Goal: Complete application form

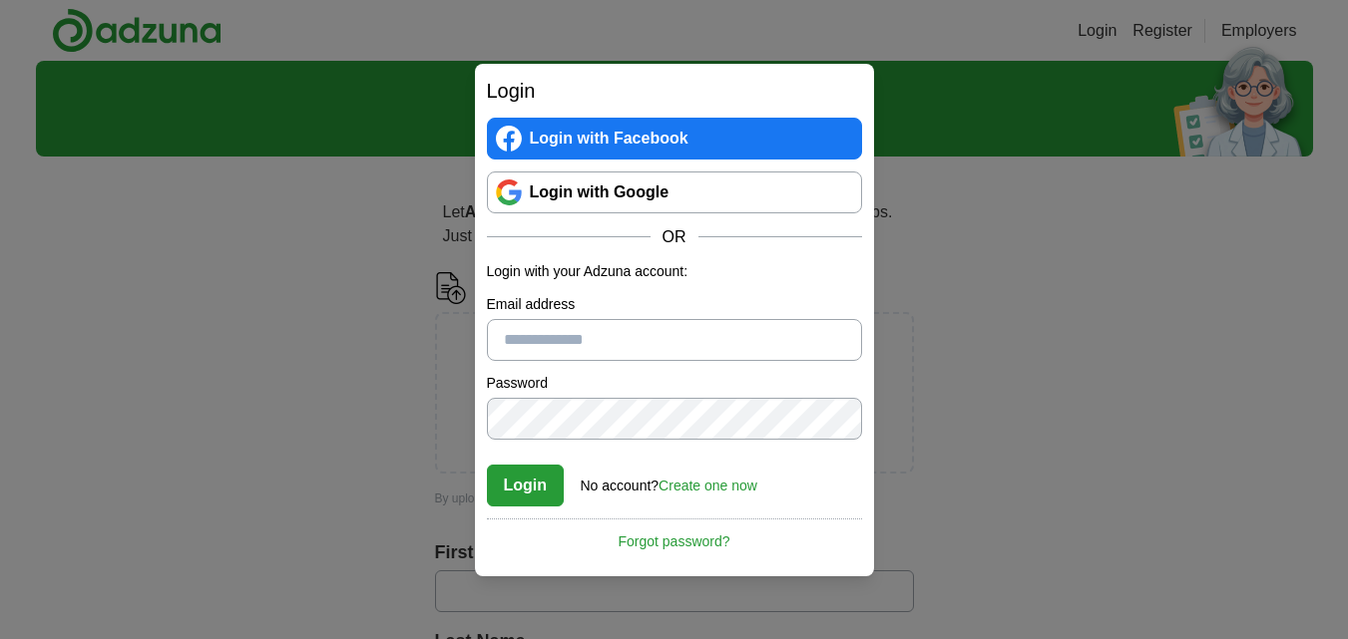
click at [683, 200] on link "Login with Google" at bounding box center [674, 193] width 375 height 42
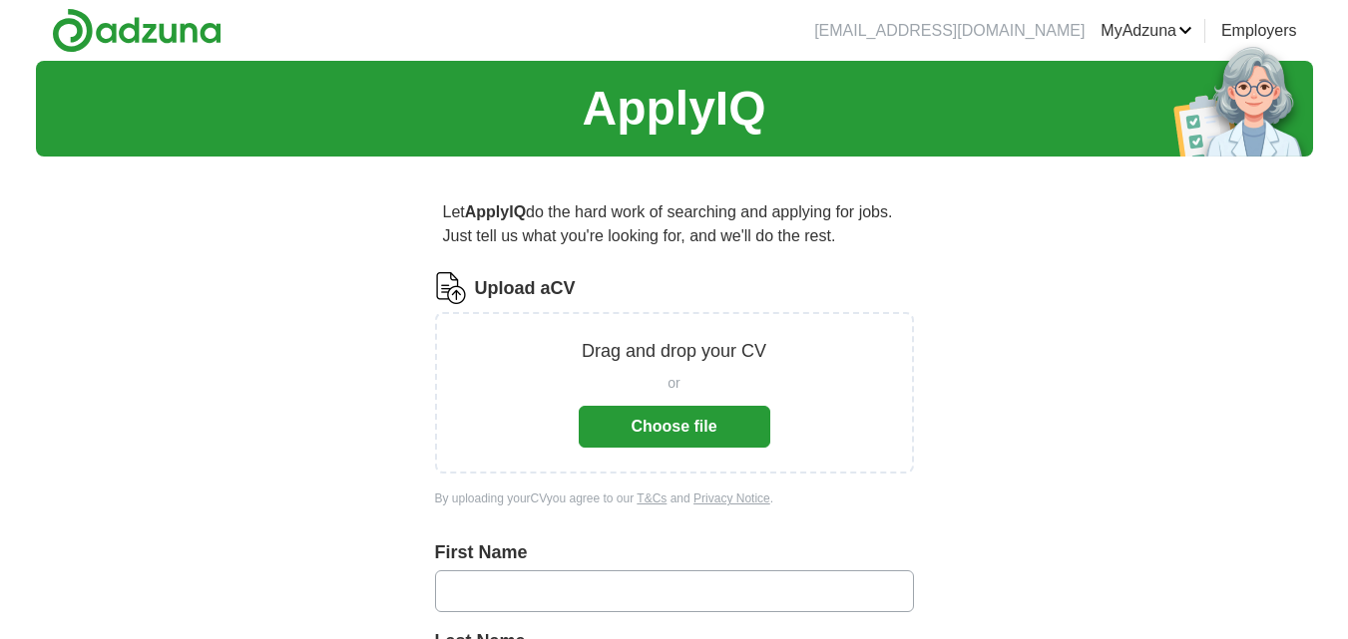
click at [711, 424] on button "Choose file" at bounding box center [675, 427] width 192 height 42
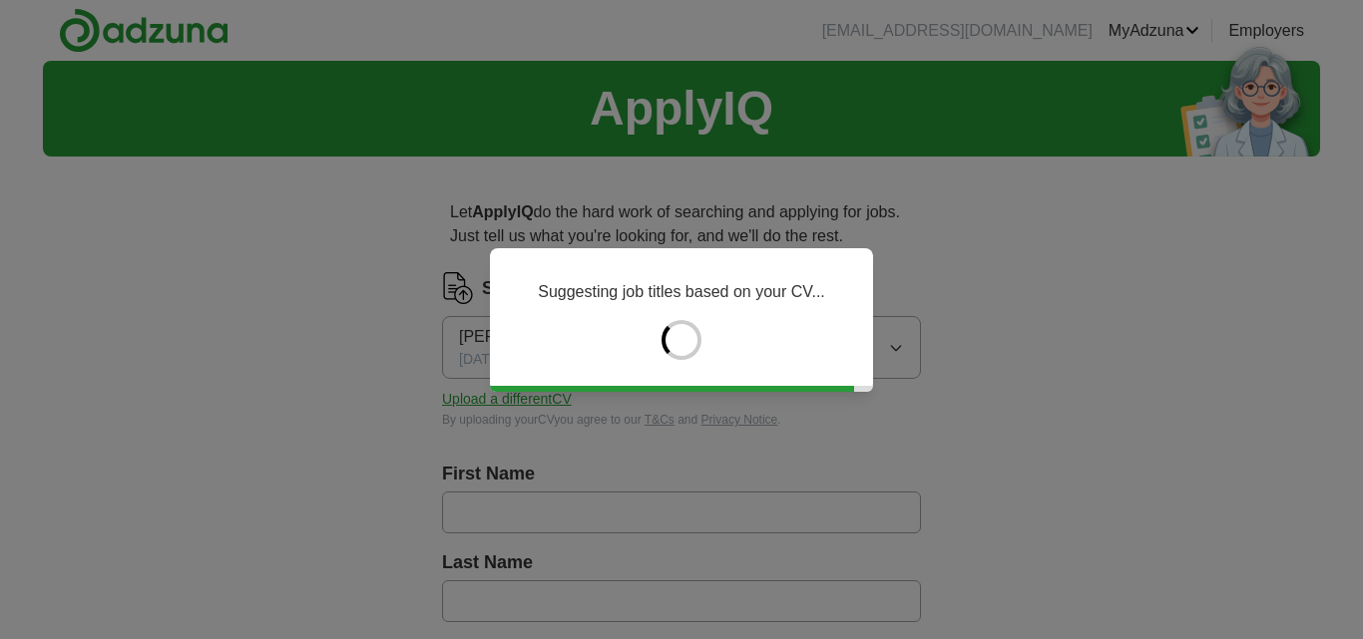
type input "****"
type input "*****"
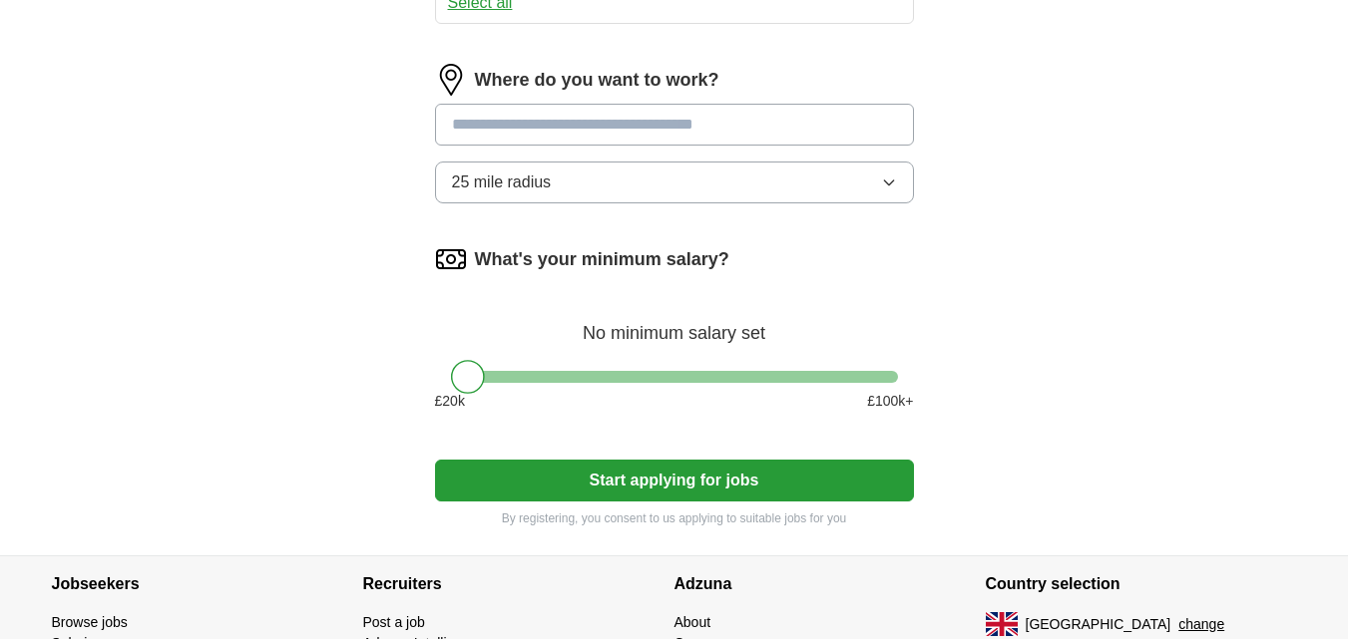
scroll to position [1077, 0]
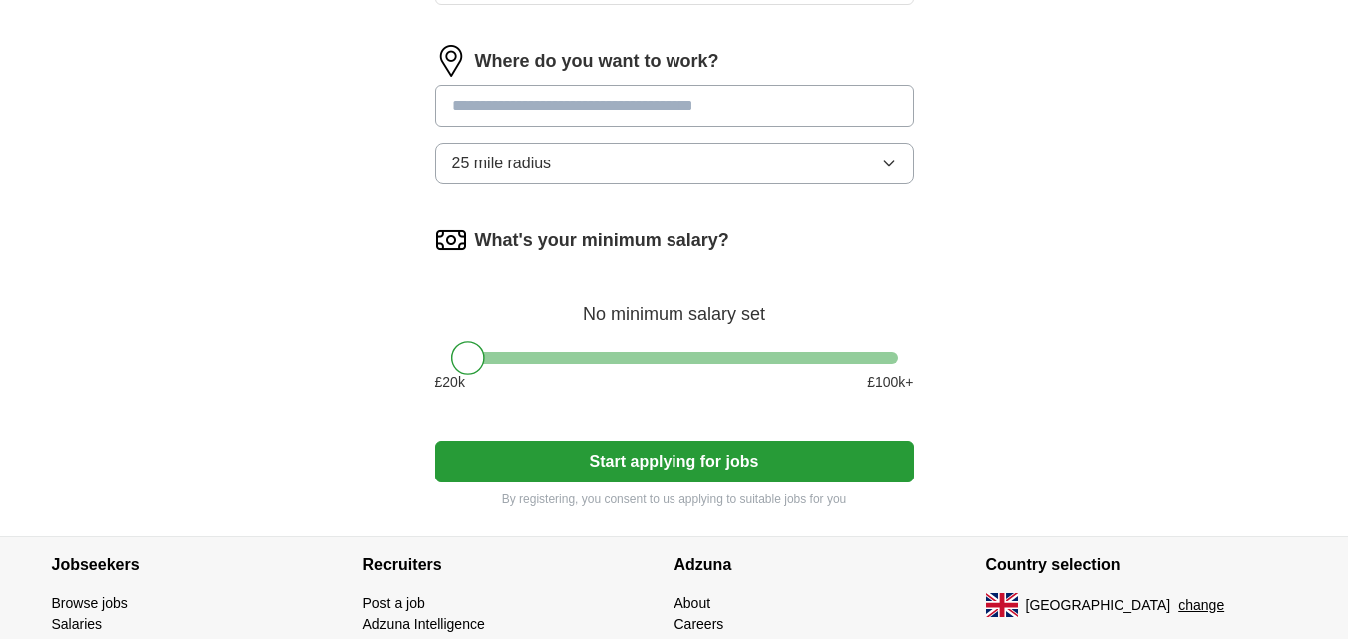
click at [721, 127] on input at bounding box center [674, 106] width 479 height 42
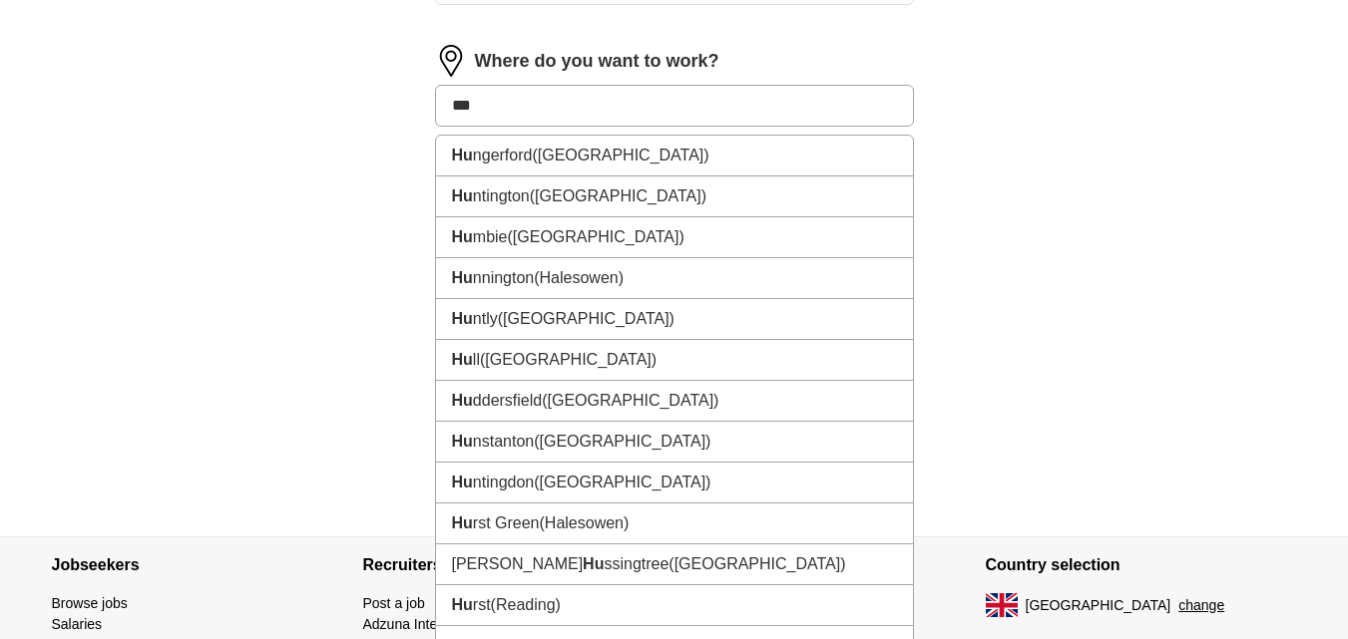
type input "****"
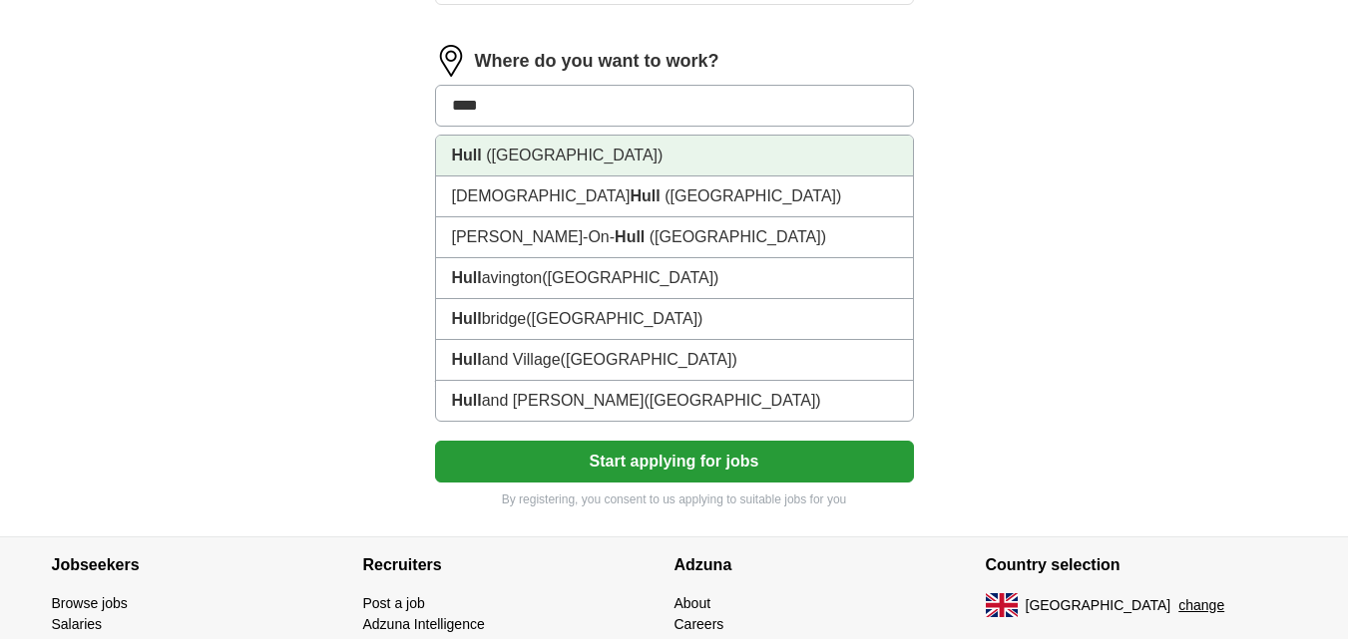
click at [615, 164] on span "([GEOGRAPHIC_DATA])" at bounding box center [574, 155] width 177 height 17
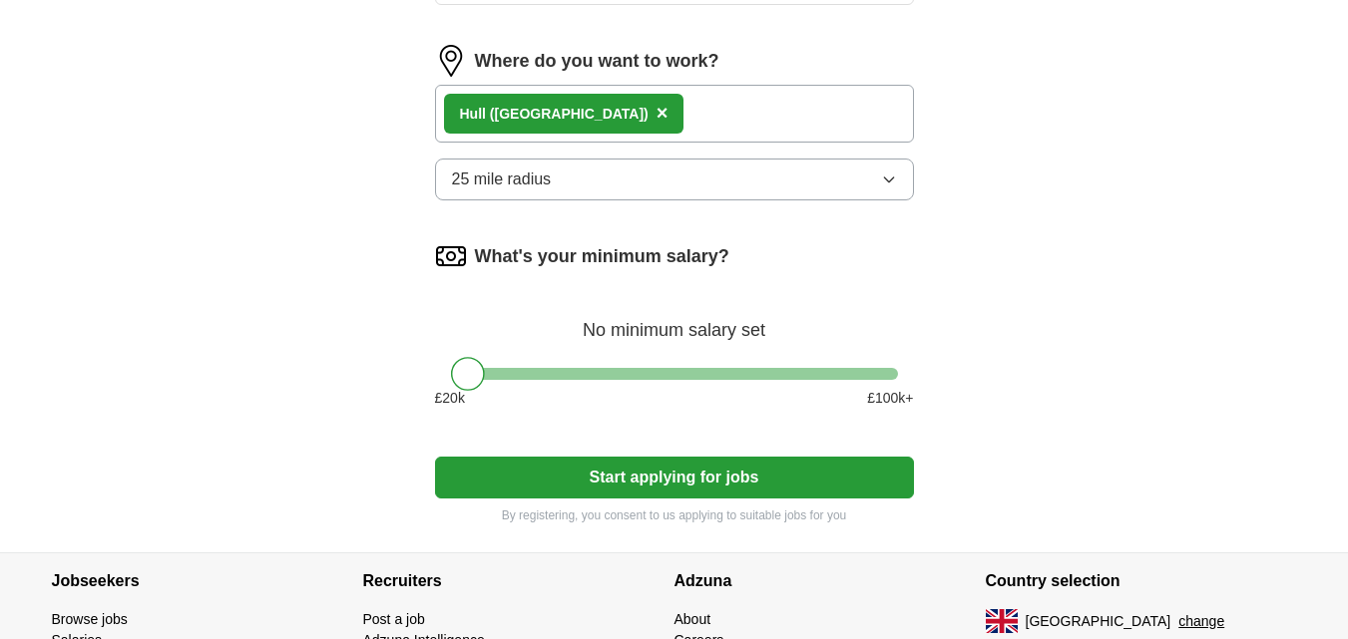
click at [489, 380] on div at bounding box center [674, 374] width 447 height 12
click at [508, 380] on div at bounding box center [674, 374] width 447 height 12
click at [489, 380] on div at bounding box center [674, 374] width 447 height 12
click at [606, 499] on button "Start applying for jobs" at bounding box center [674, 478] width 479 height 42
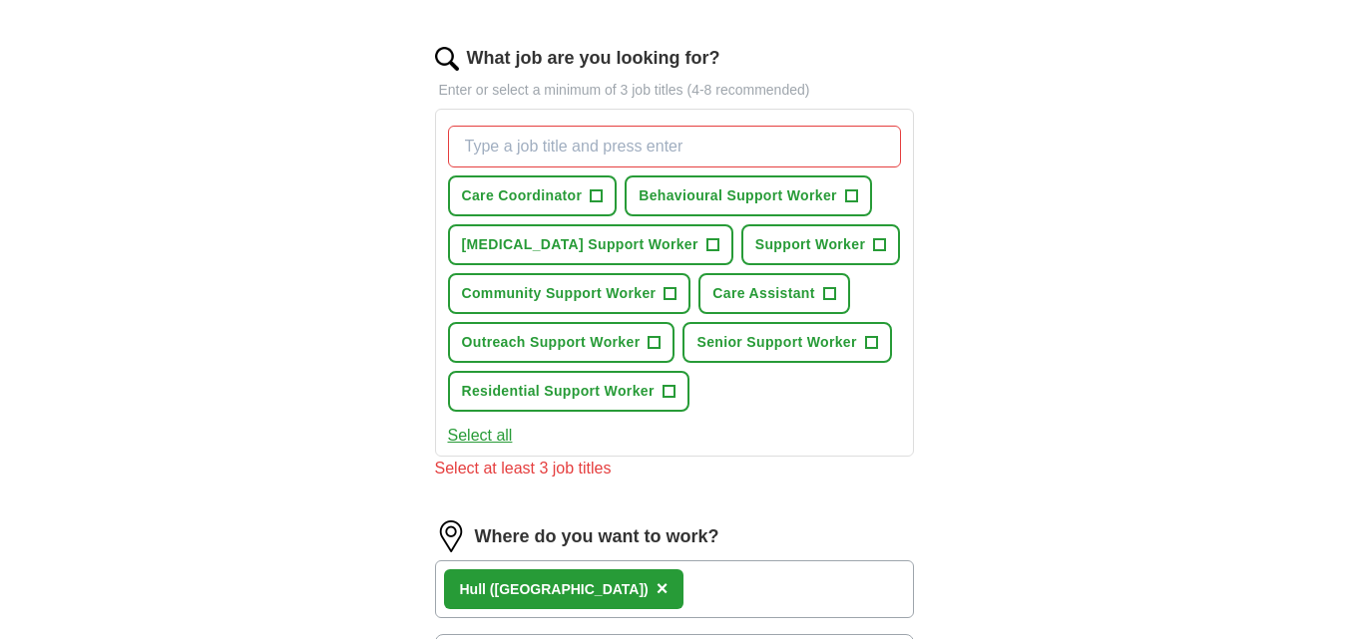
scroll to position [586, 0]
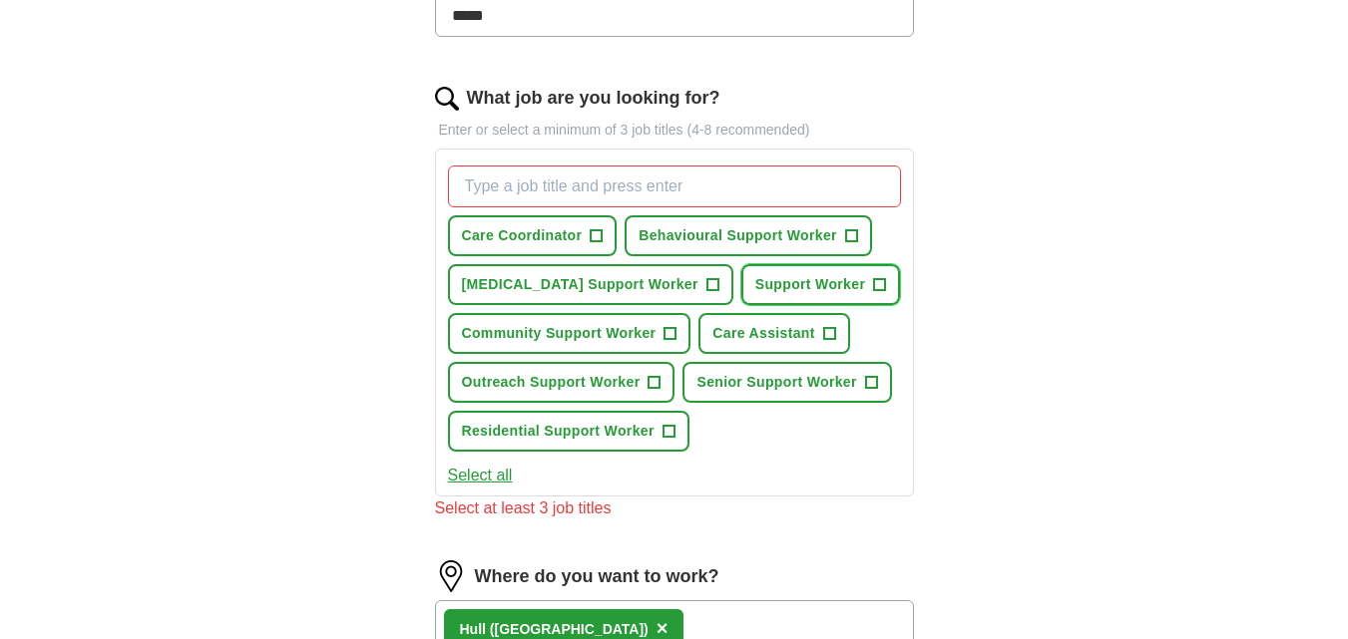
click at [874, 293] on span "+" at bounding box center [880, 285] width 12 height 16
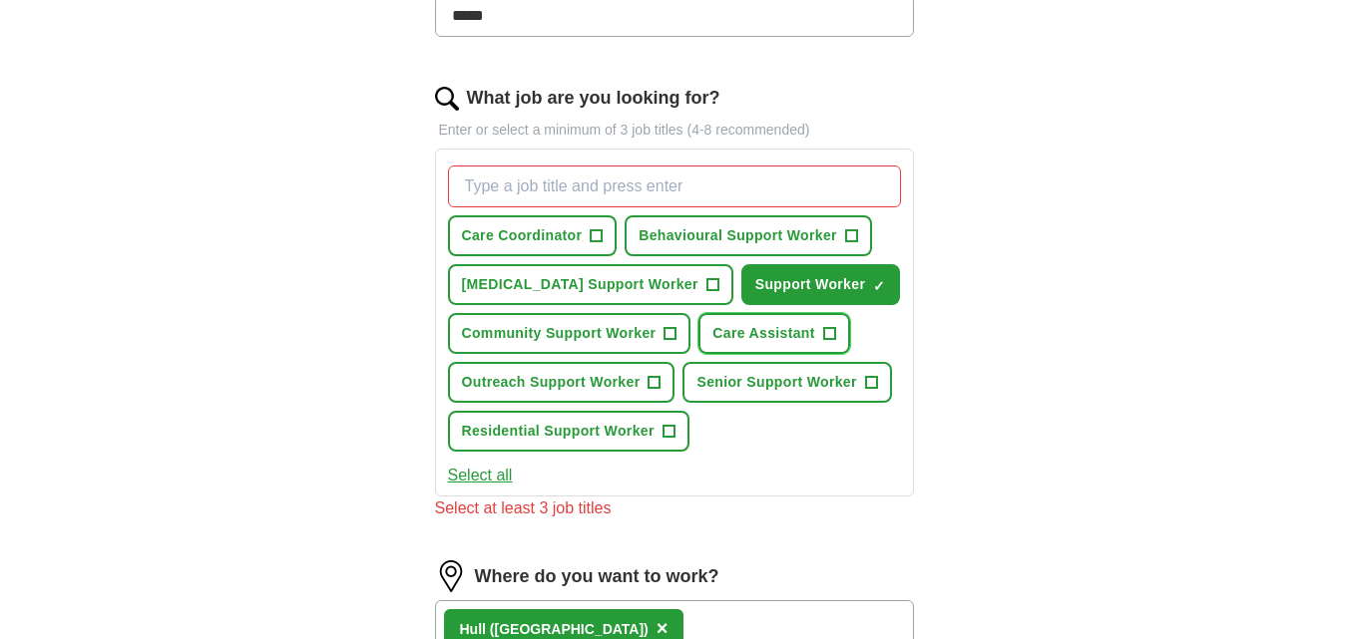
click at [823, 342] on span "+" at bounding box center [829, 334] width 12 height 16
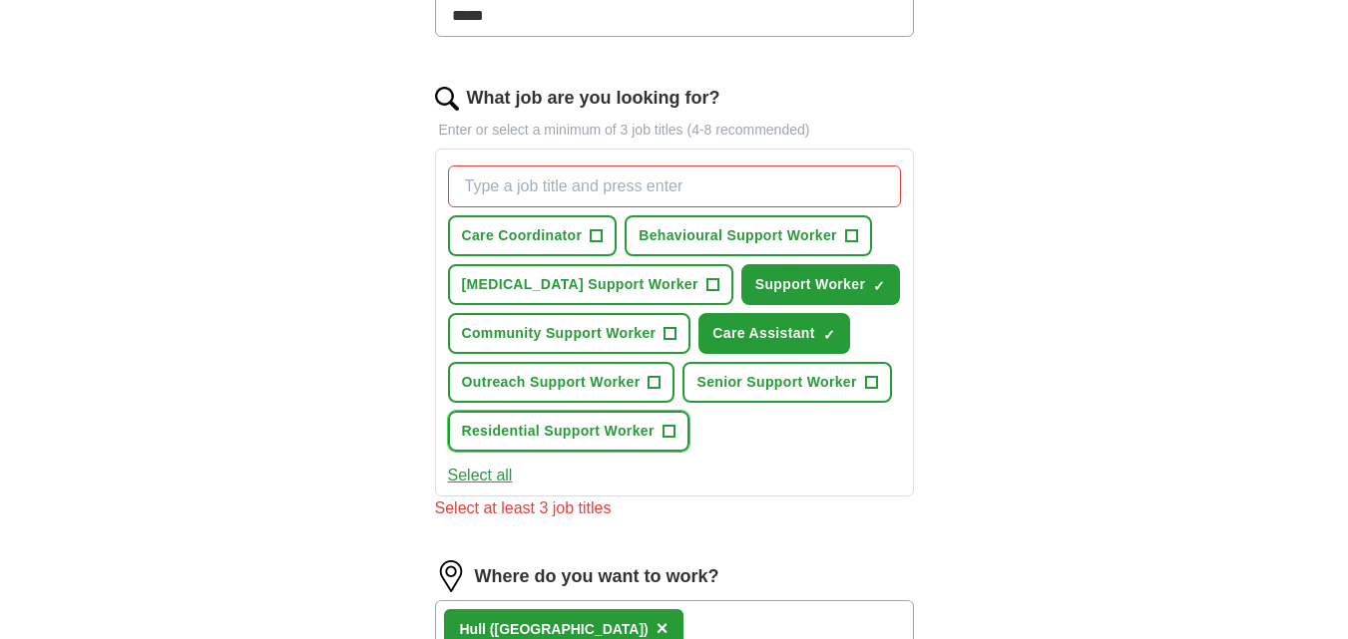
click at [668, 440] on span "+" at bounding box center [668, 432] width 12 height 16
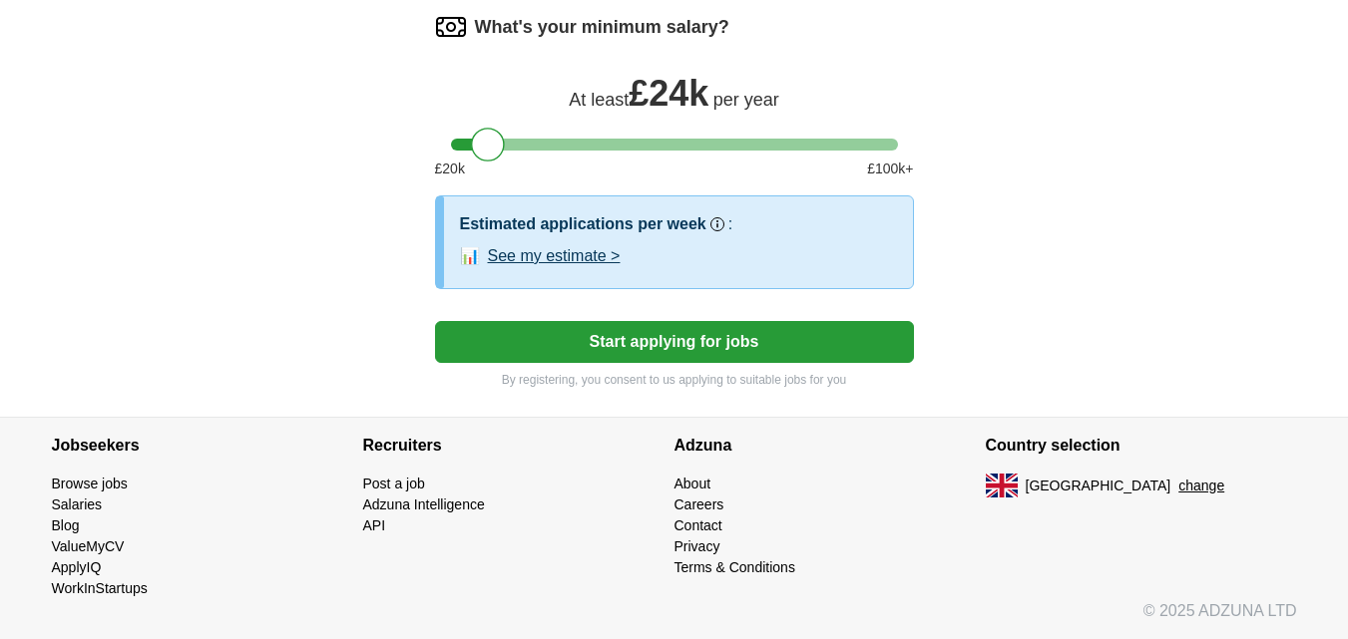
scroll to position [1356, 0]
click at [815, 349] on button "Start applying for jobs" at bounding box center [674, 342] width 479 height 42
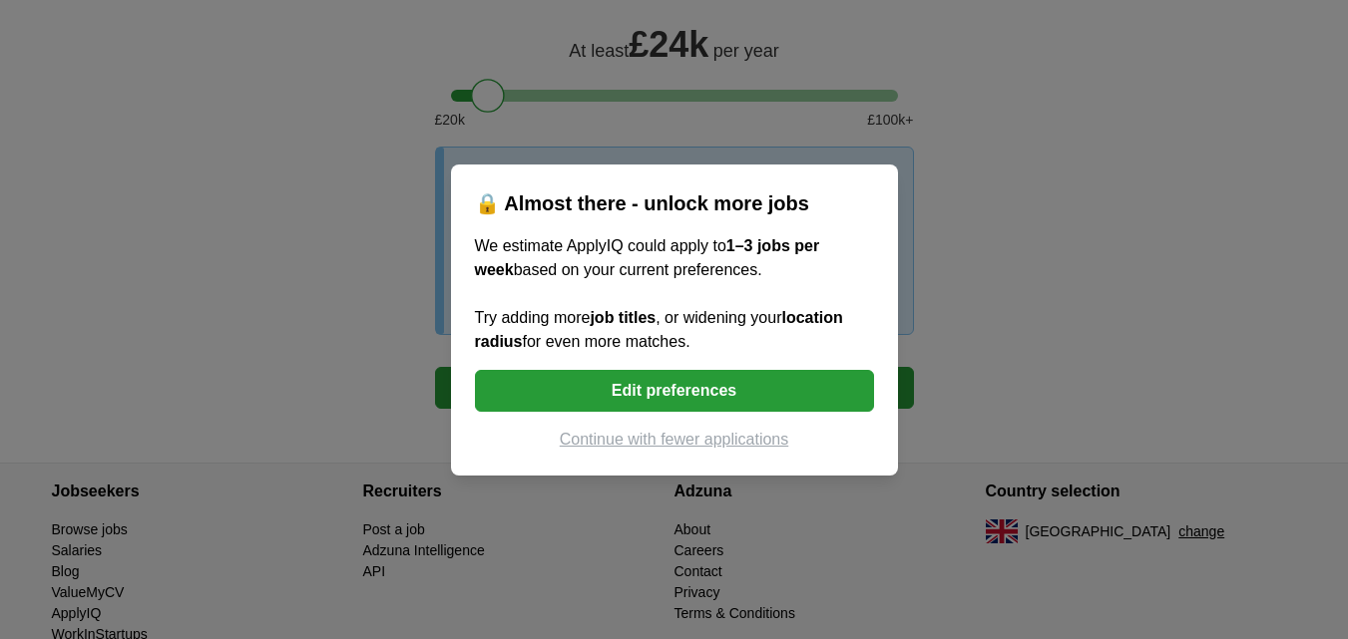
click at [787, 378] on button "Edit preferences" at bounding box center [674, 391] width 399 height 42
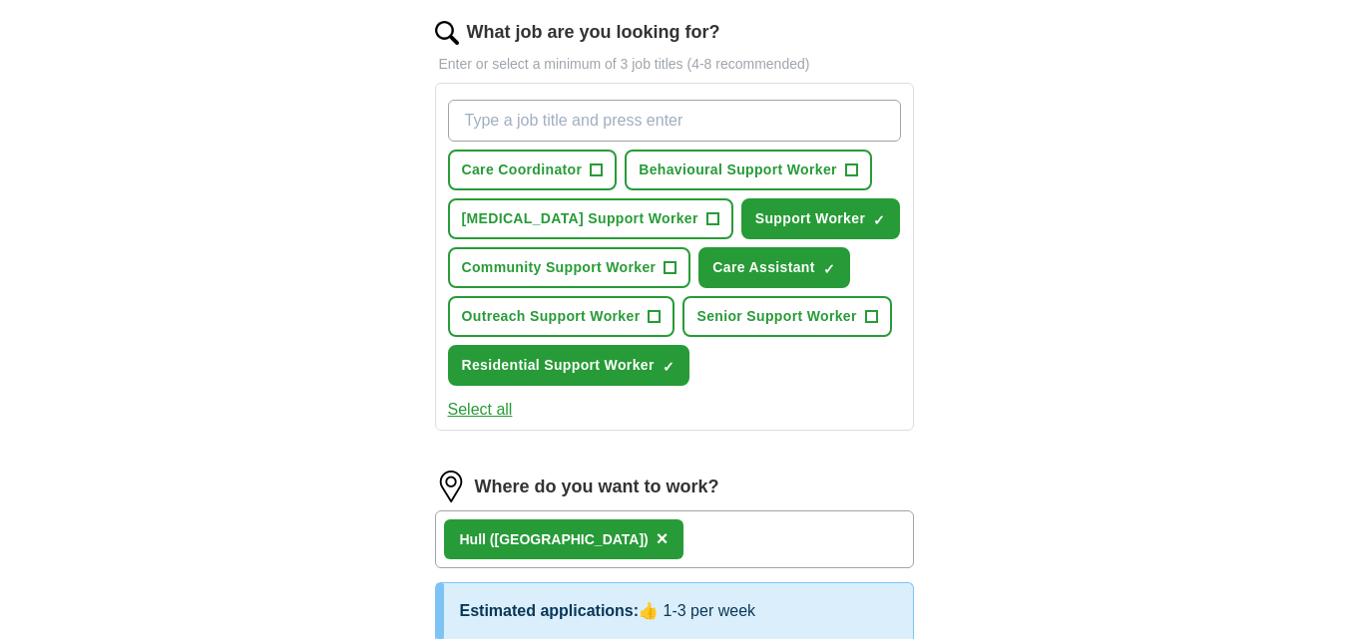
scroll to position [624, 0]
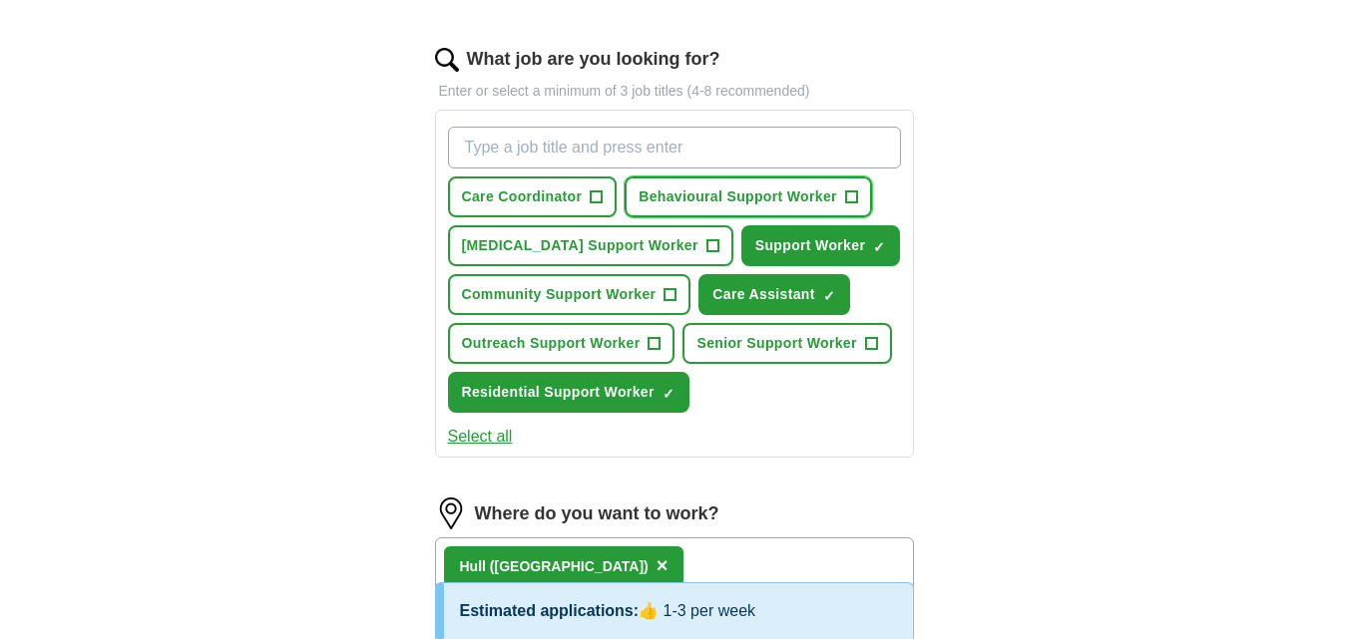
click at [847, 201] on span "+" at bounding box center [851, 198] width 12 height 16
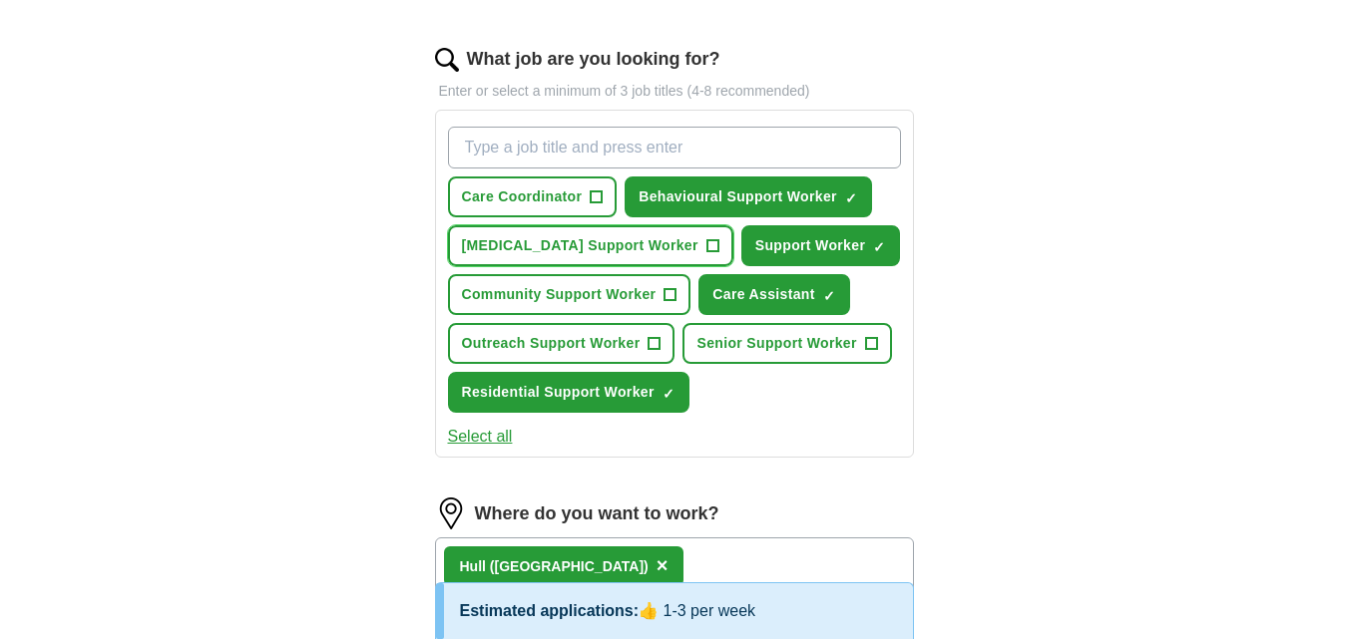
click at [733, 257] on button "[MEDICAL_DATA] Support Worker +" at bounding box center [590, 245] width 285 height 41
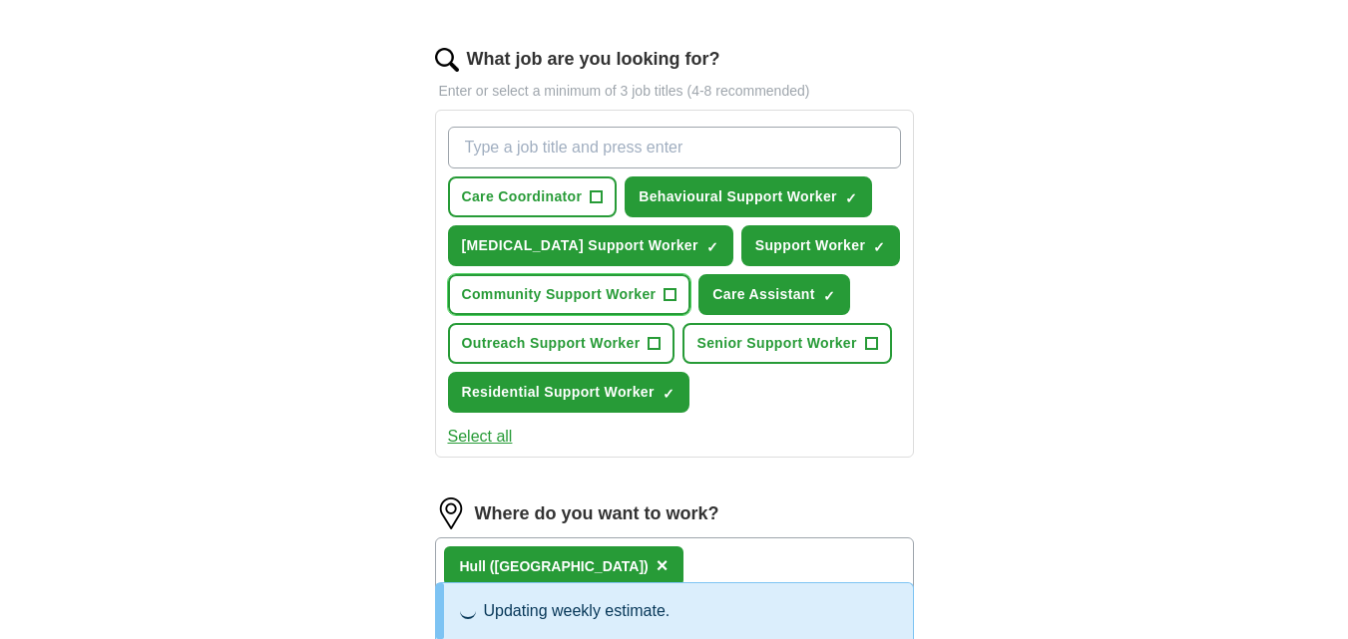
click at [676, 288] on span "+" at bounding box center [670, 295] width 12 height 16
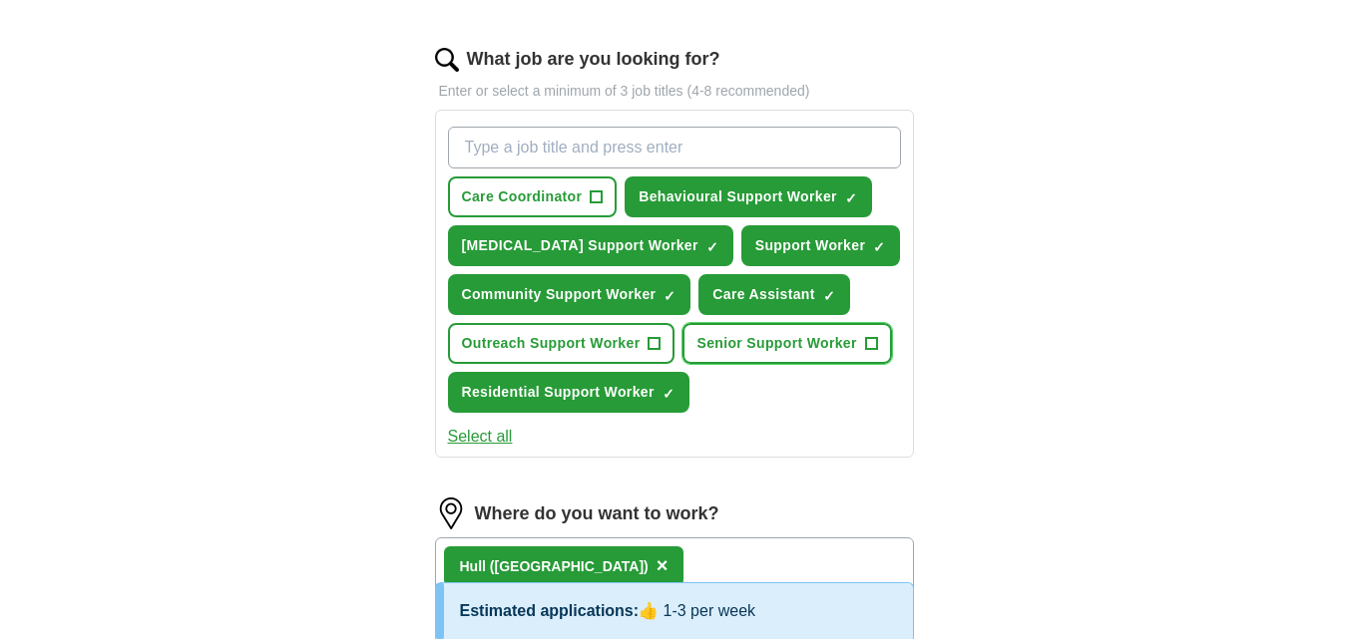
click at [865, 352] on span "+" at bounding box center [871, 344] width 12 height 16
click at [660, 342] on span "+" at bounding box center [654, 344] width 12 height 16
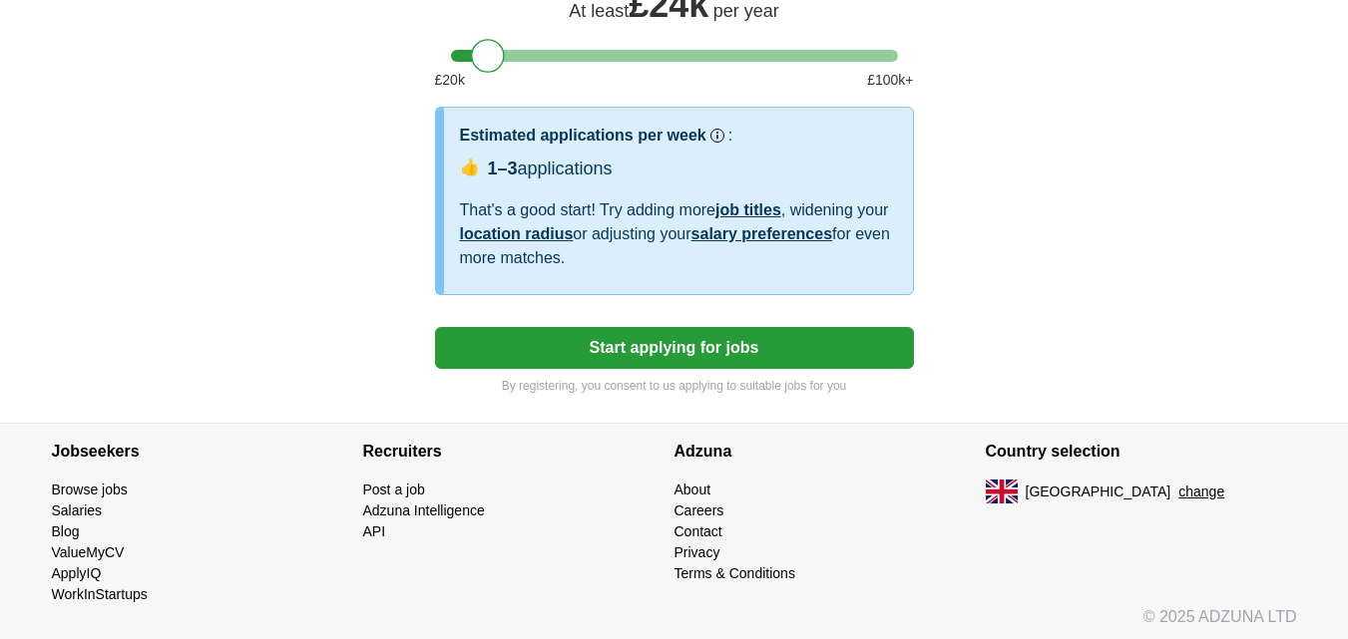
scroll to position [1435, 0]
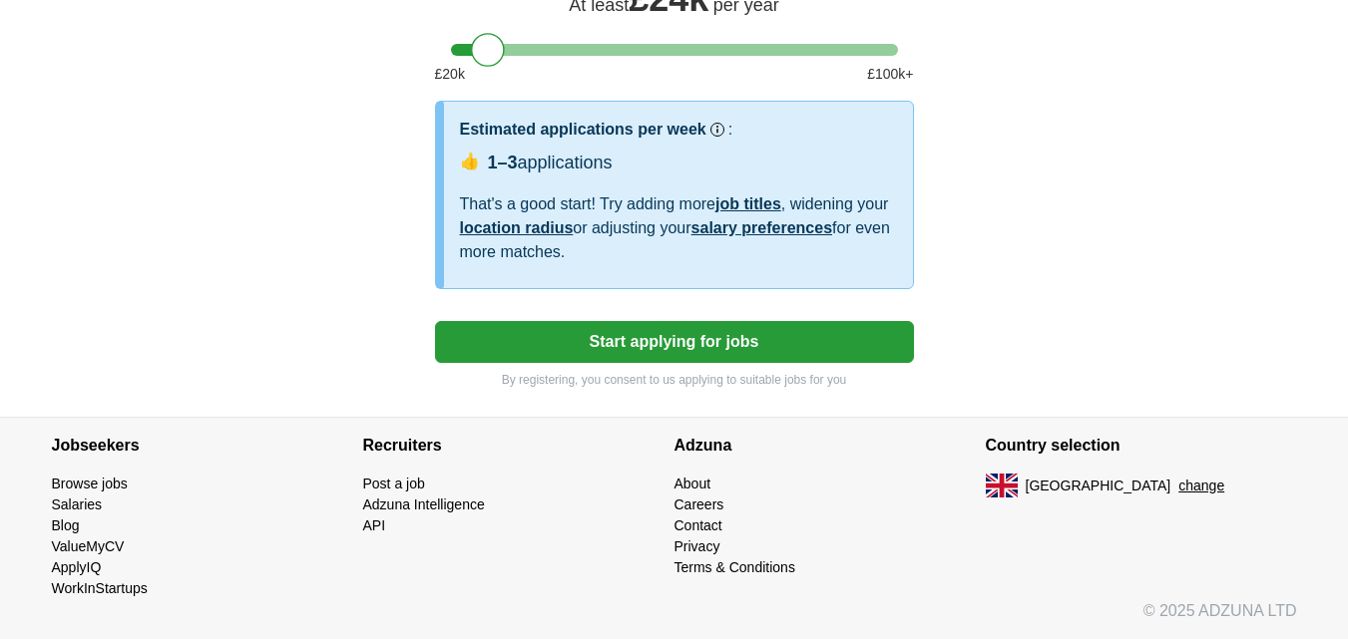
click at [883, 345] on button "Start applying for jobs" at bounding box center [674, 342] width 479 height 42
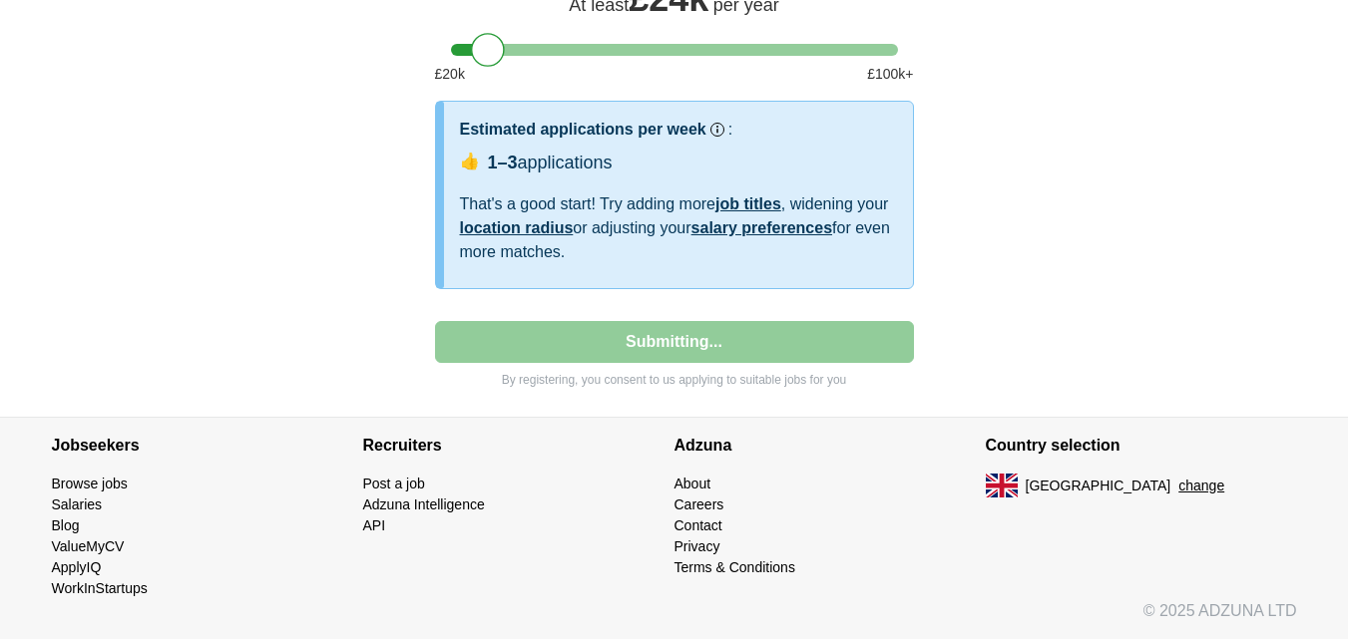
select select "**"
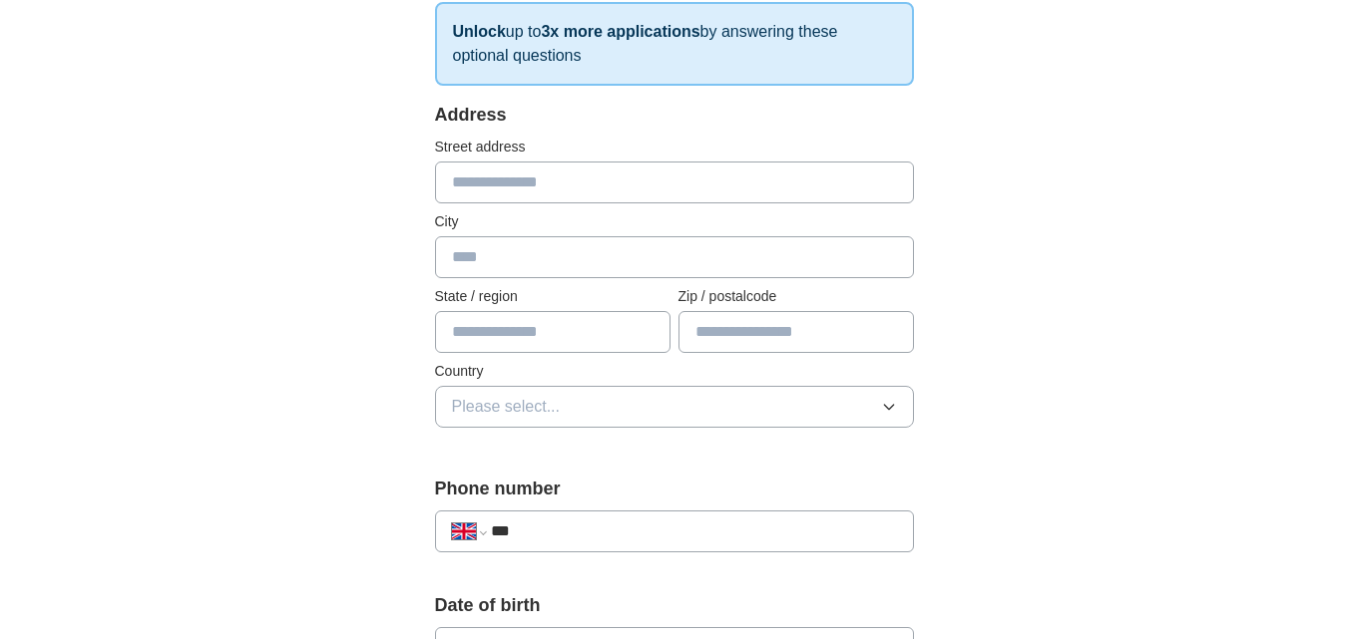
scroll to position [425, 0]
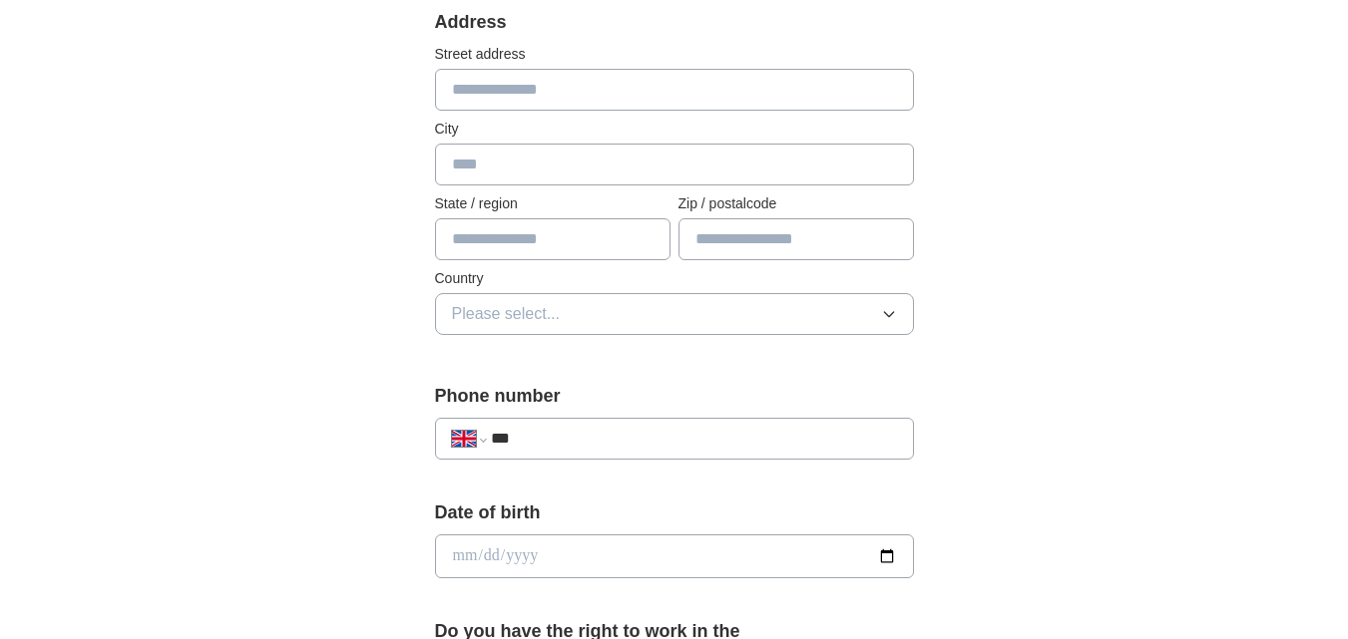
click at [787, 80] on input "text" at bounding box center [674, 90] width 479 height 42
type input "**********"
type input "****"
type input "**********"
type input "*******"
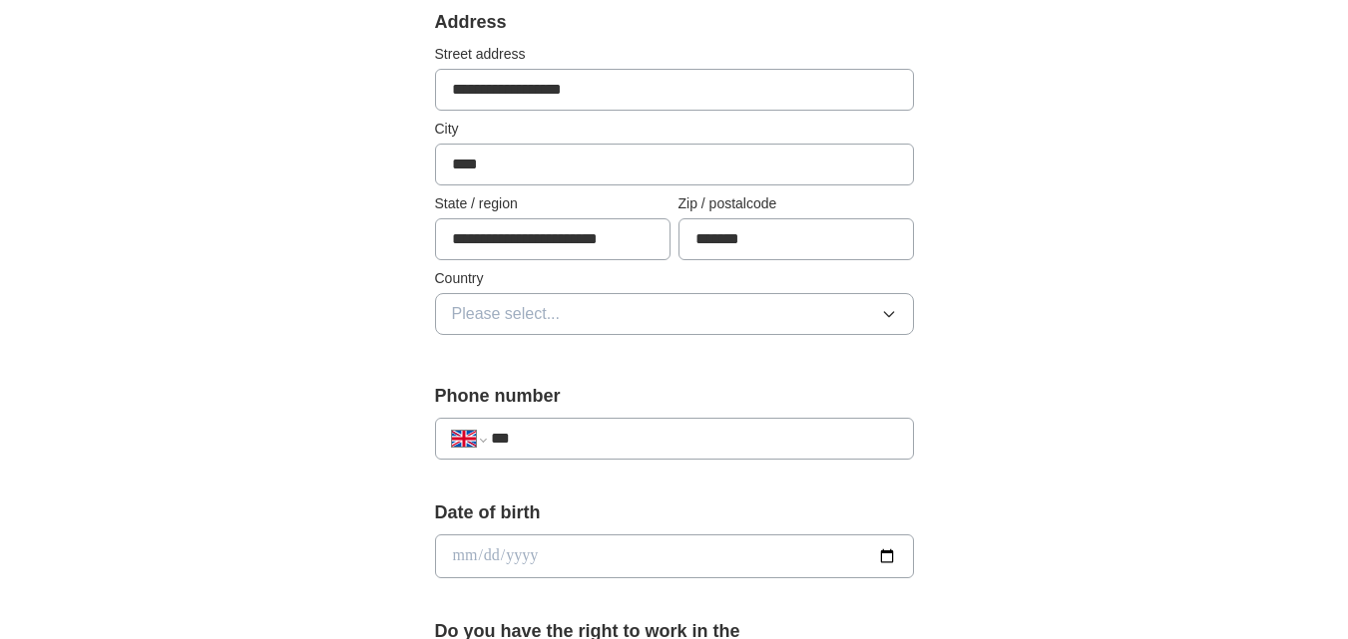
click at [890, 322] on button "Please select..." at bounding box center [674, 314] width 479 height 42
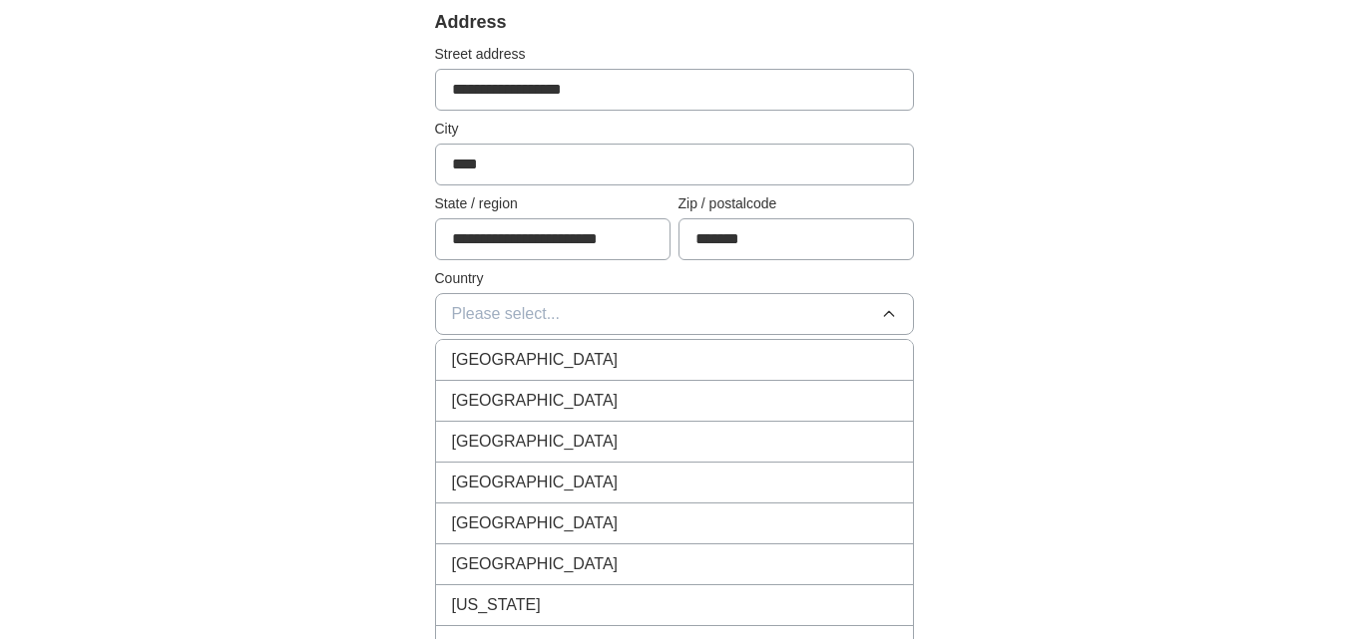
click at [848, 361] on div "[GEOGRAPHIC_DATA]" at bounding box center [674, 360] width 445 height 24
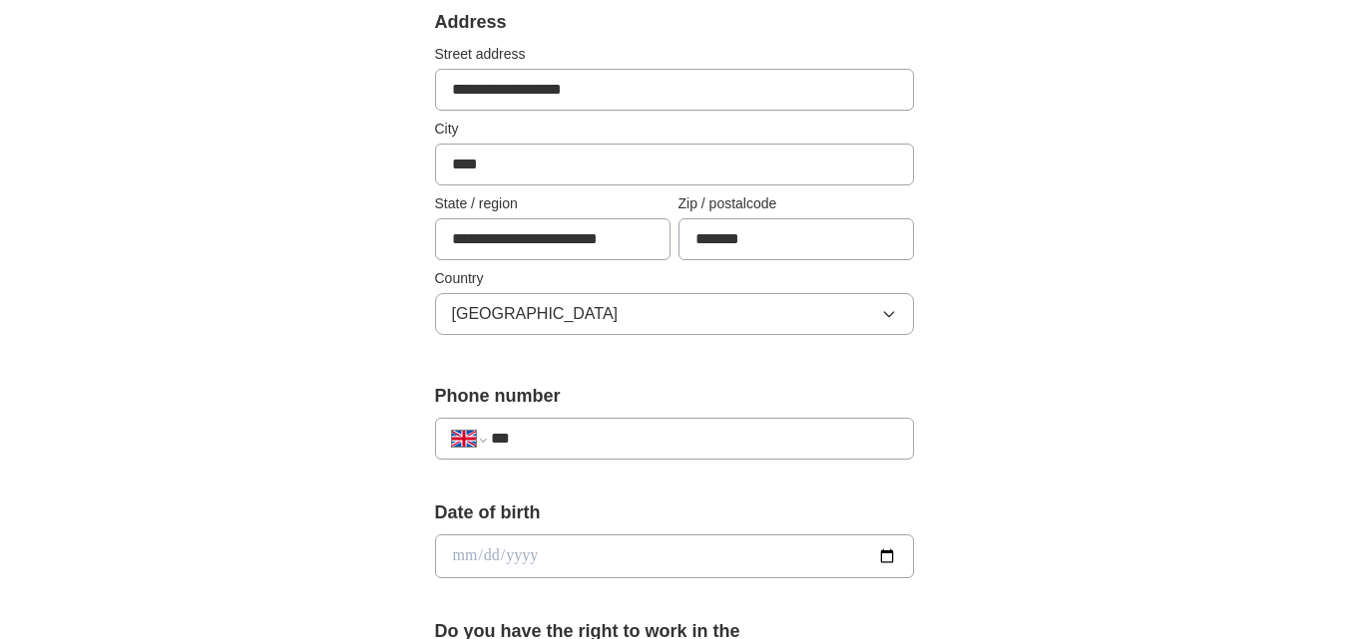
click at [822, 414] on div "**********" at bounding box center [674, 429] width 479 height 93
click at [822, 432] on input "***" at bounding box center [693, 439] width 405 height 24
type input "**********"
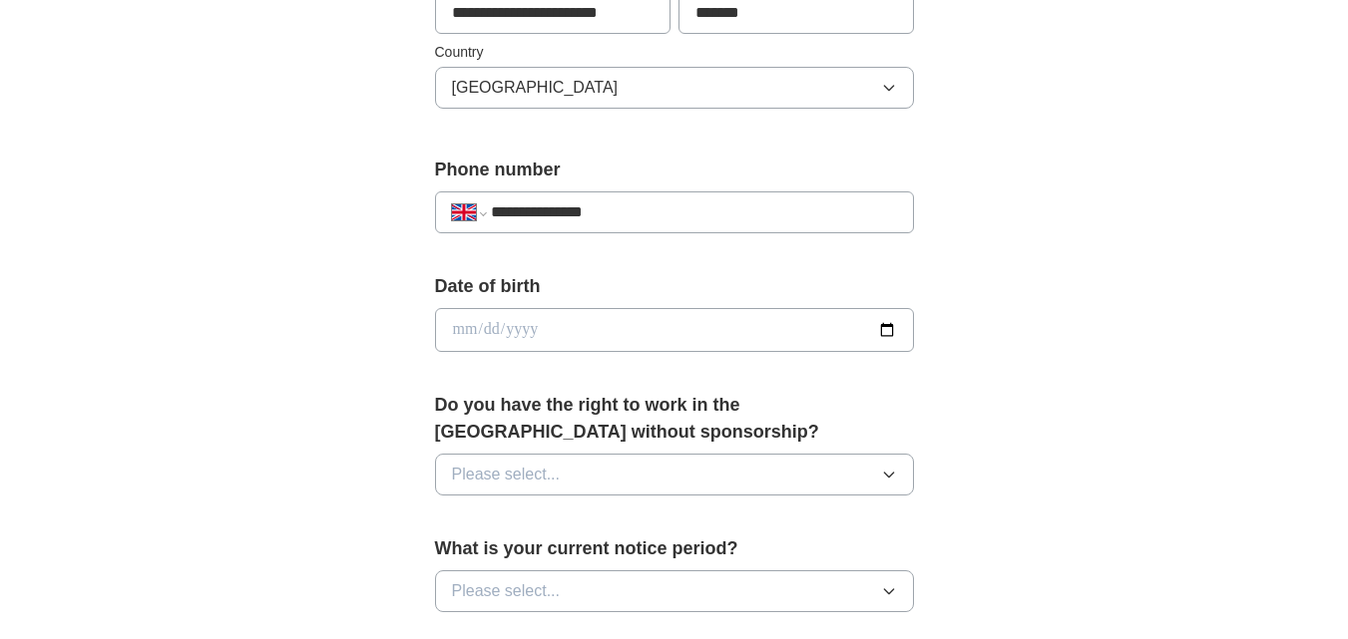
scroll to position [704, 0]
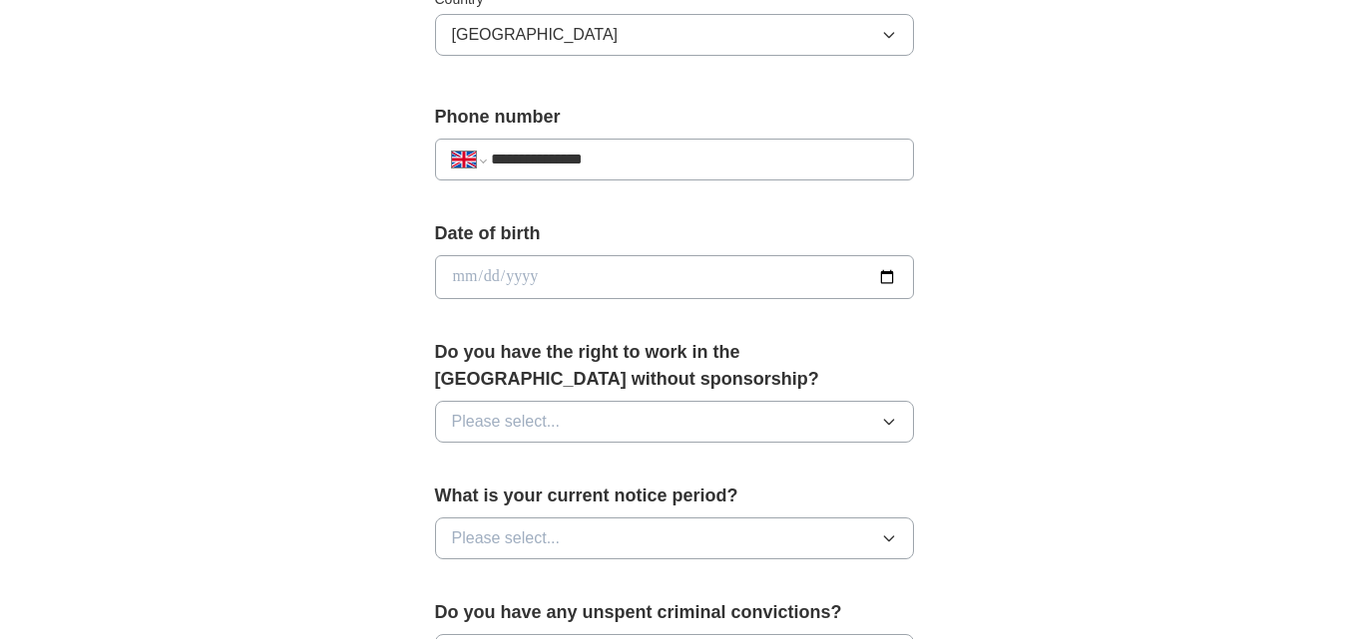
click at [889, 274] on input "date" at bounding box center [674, 277] width 479 height 44
type input "**********"
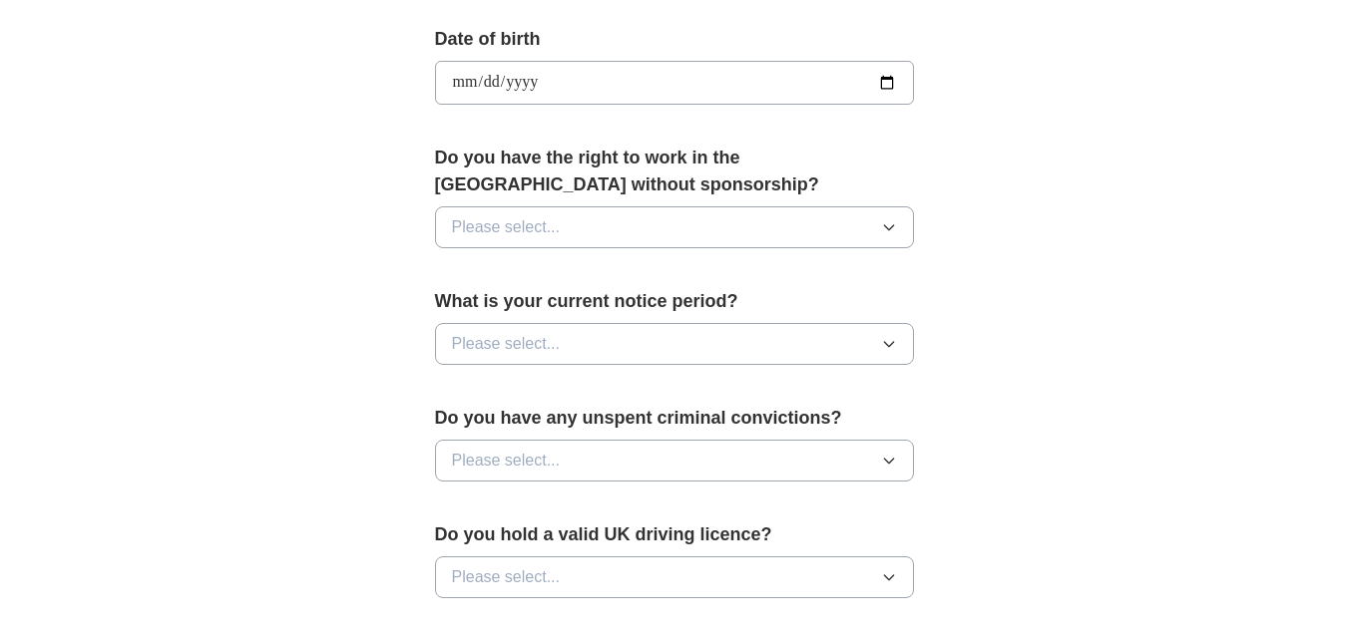
scroll to position [917, 0]
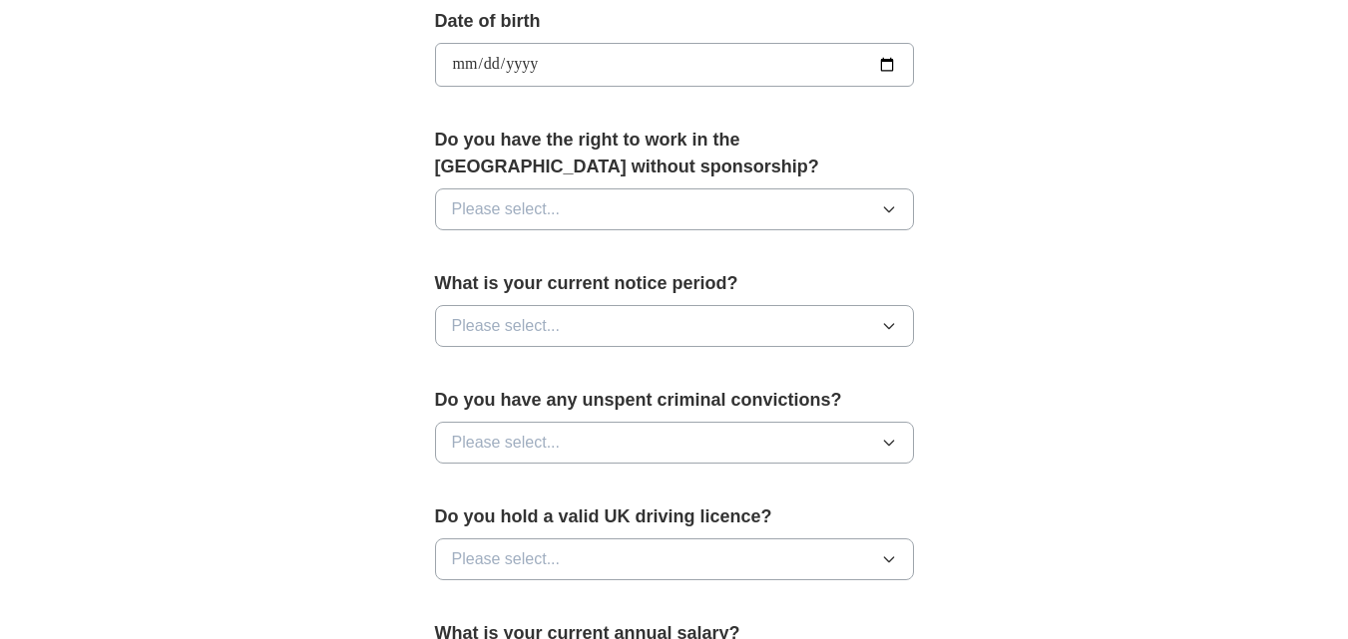
click at [884, 201] on button "Please select..." at bounding box center [674, 210] width 479 height 42
click at [766, 253] on div "Yes" at bounding box center [674, 255] width 445 height 24
click at [891, 326] on icon "button" at bounding box center [888, 326] width 9 height 5
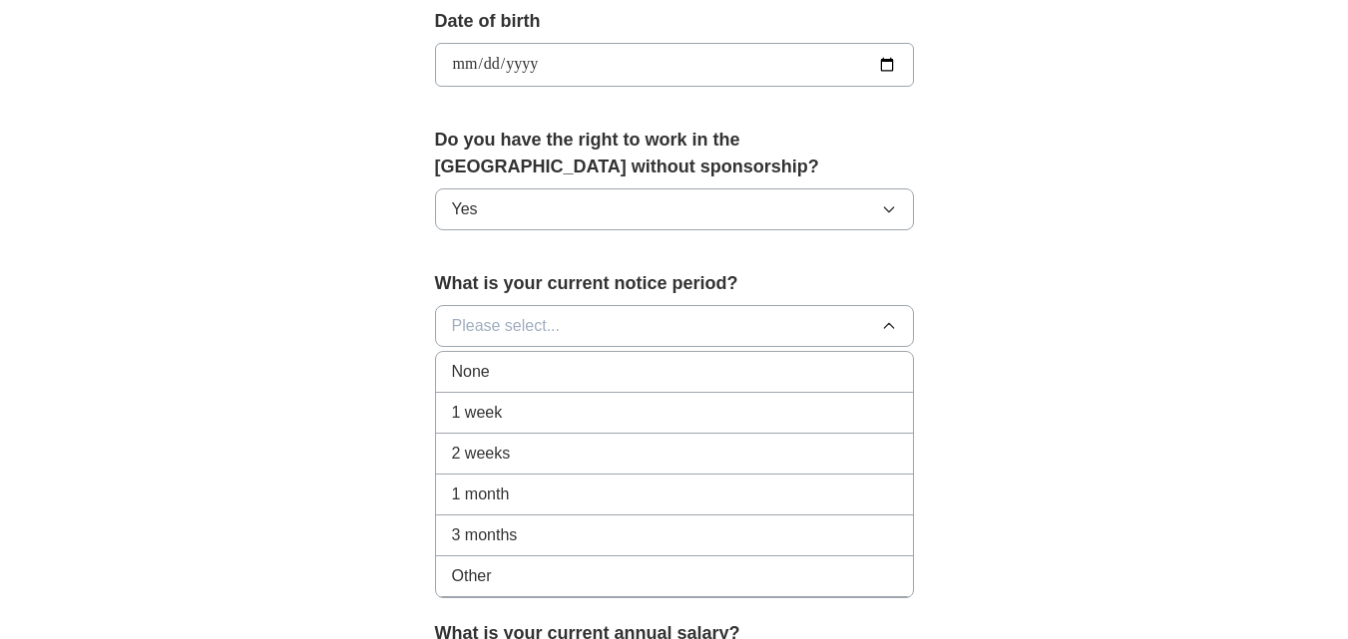
click at [605, 414] on div "1 week" at bounding box center [674, 413] width 445 height 24
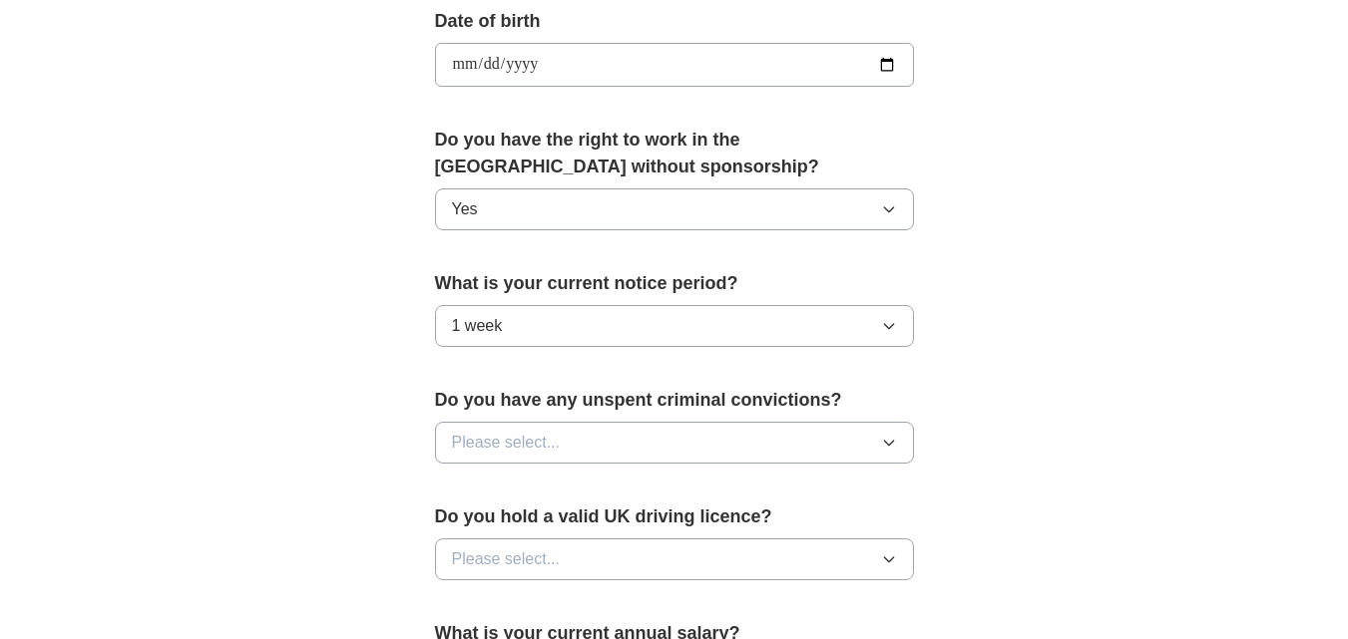
click at [883, 440] on icon "button" at bounding box center [889, 443] width 16 height 16
click at [693, 529] on div "No" at bounding box center [674, 530] width 445 height 24
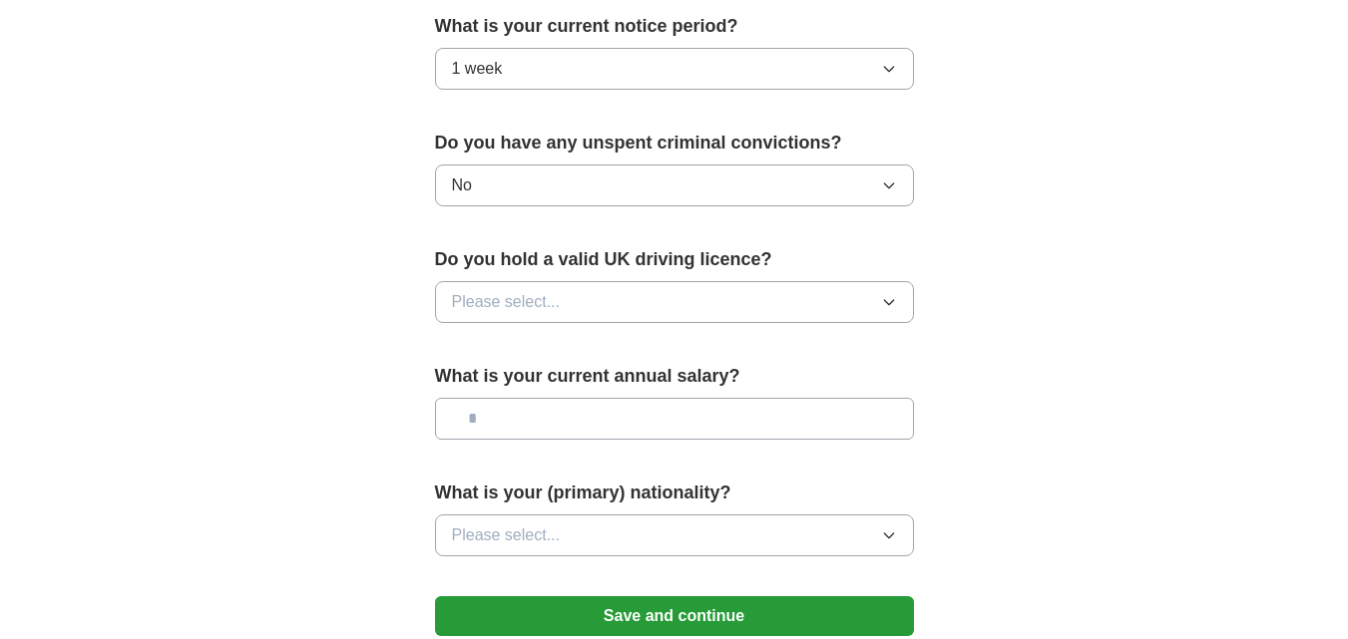
scroll to position [1181, 0]
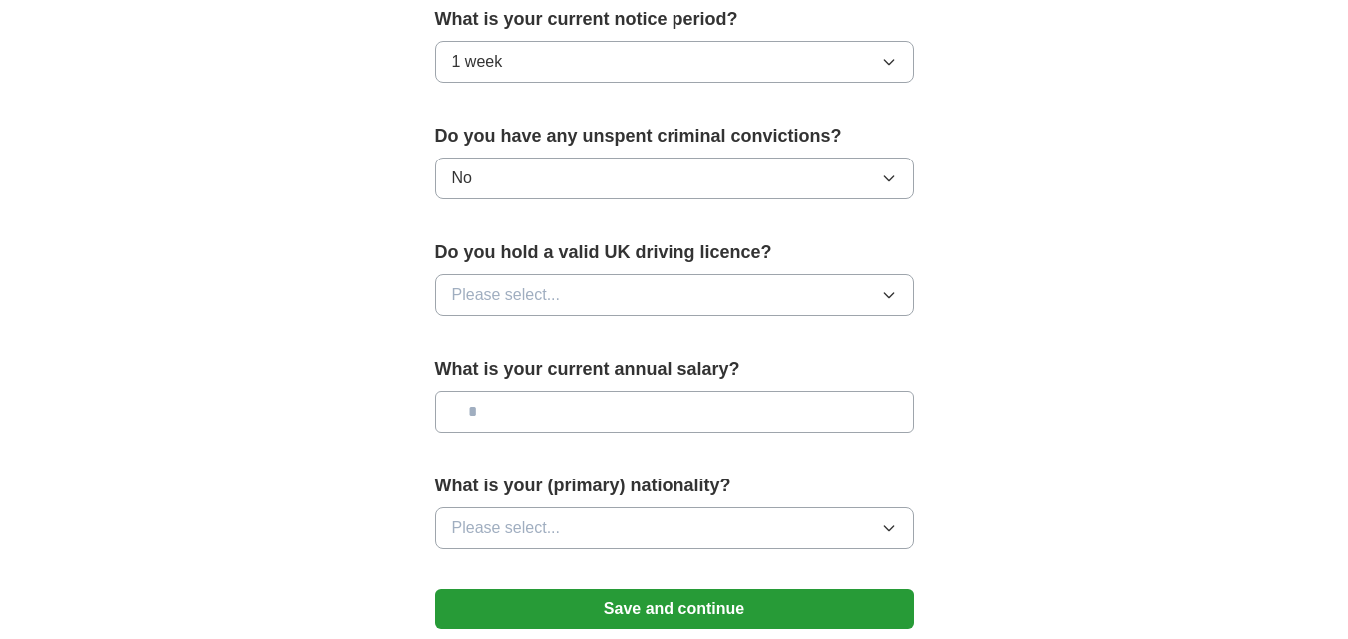
click at [897, 295] on button "Please select..." at bounding box center [674, 295] width 479 height 42
click at [643, 394] on li "No" at bounding box center [674, 382] width 477 height 41
click at [863, 417] on input "text" at bounding box center [674, 412] width 479 height 42
click at [887, 519] on button "Please select..." at bounding box center [674, 529] width 479 height 42
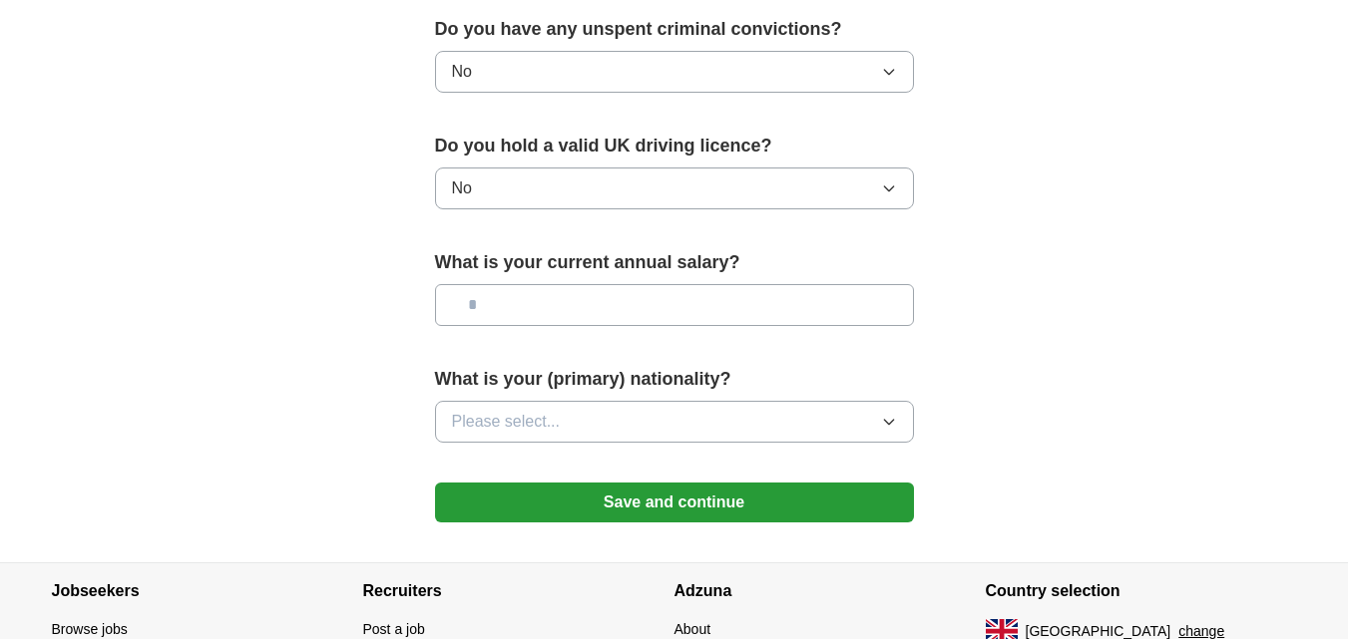
scroll to position [1294, 0]
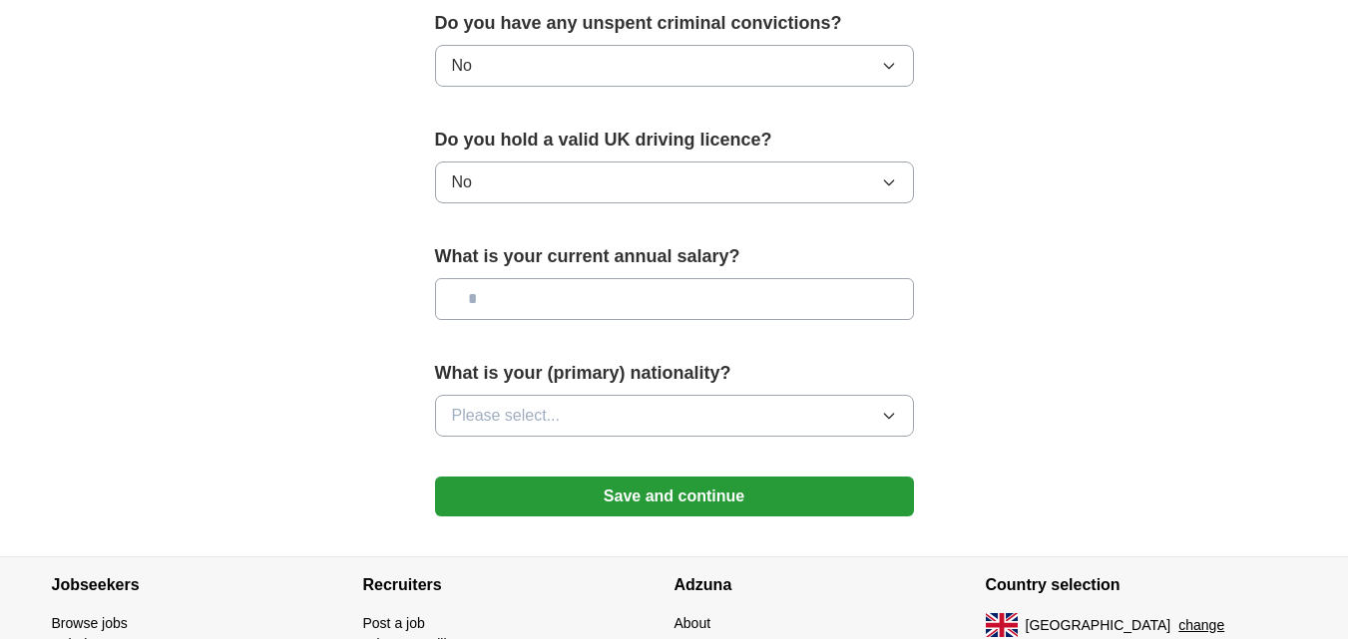
click at [759, 411] on button "Please select..." at bounding box center [674, 416] width 479 height 42
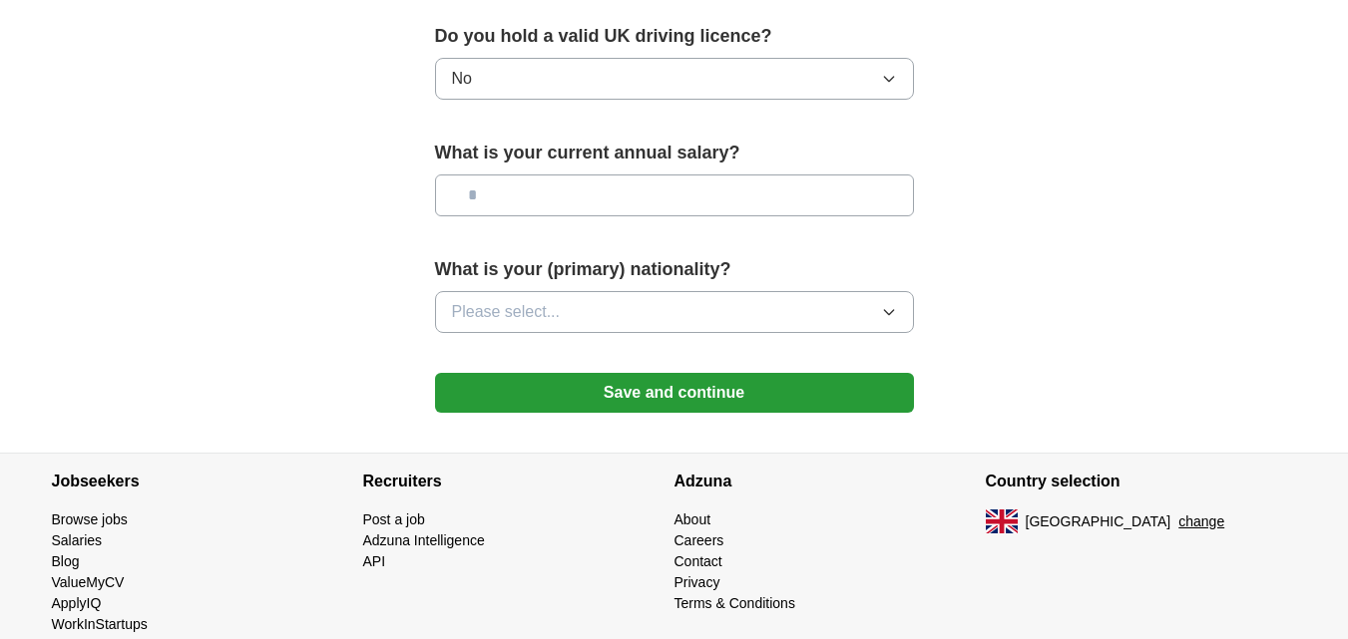
scroll to position [1404, 0]
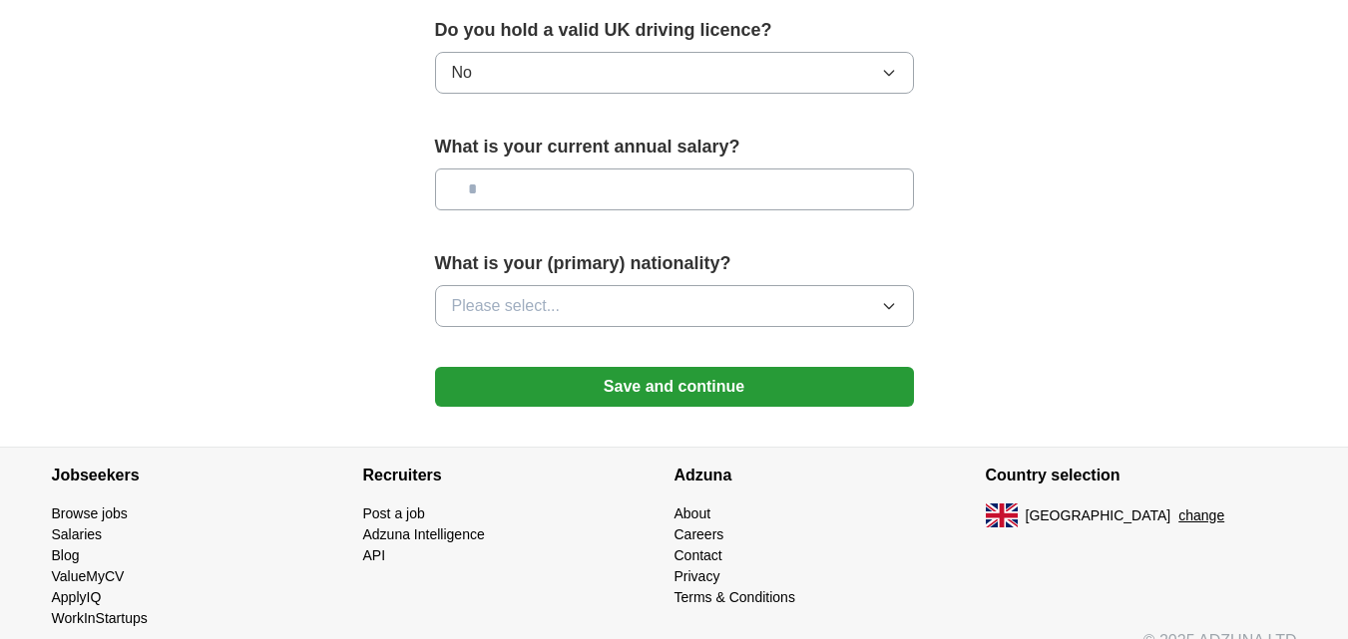
click at [888, 302] on icon "button" at bounding box center [889, 306] width 16 height 16
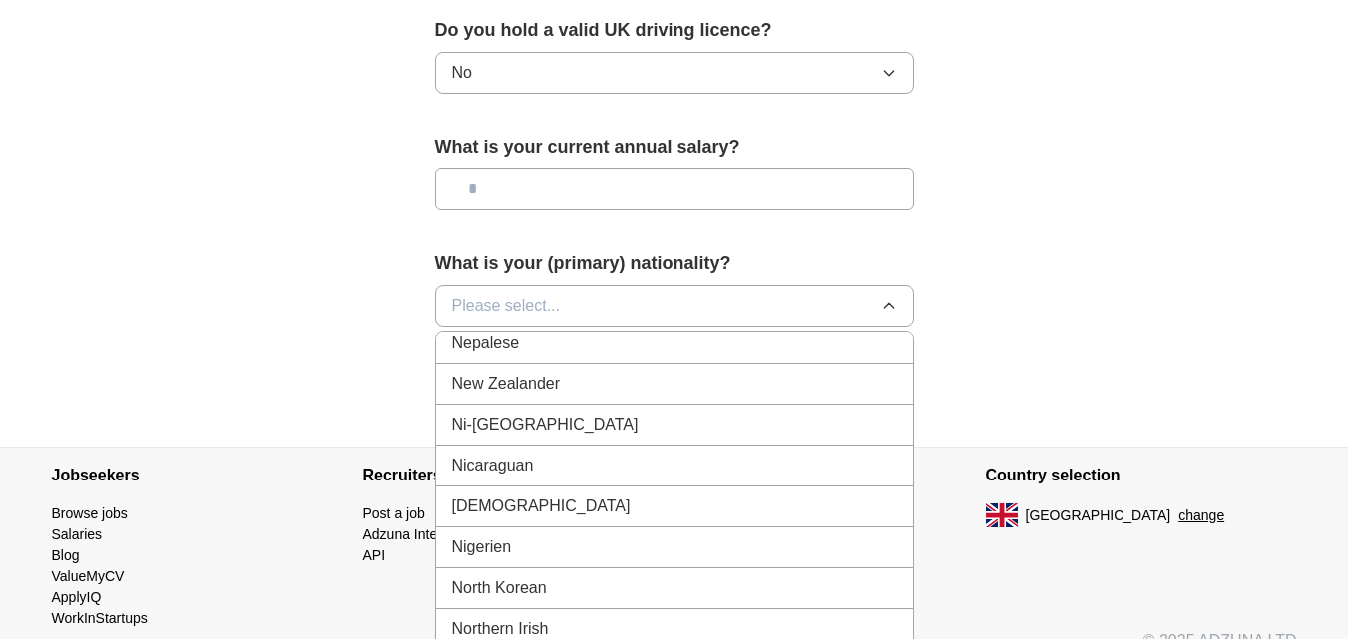
scroll to position [5186, 0]
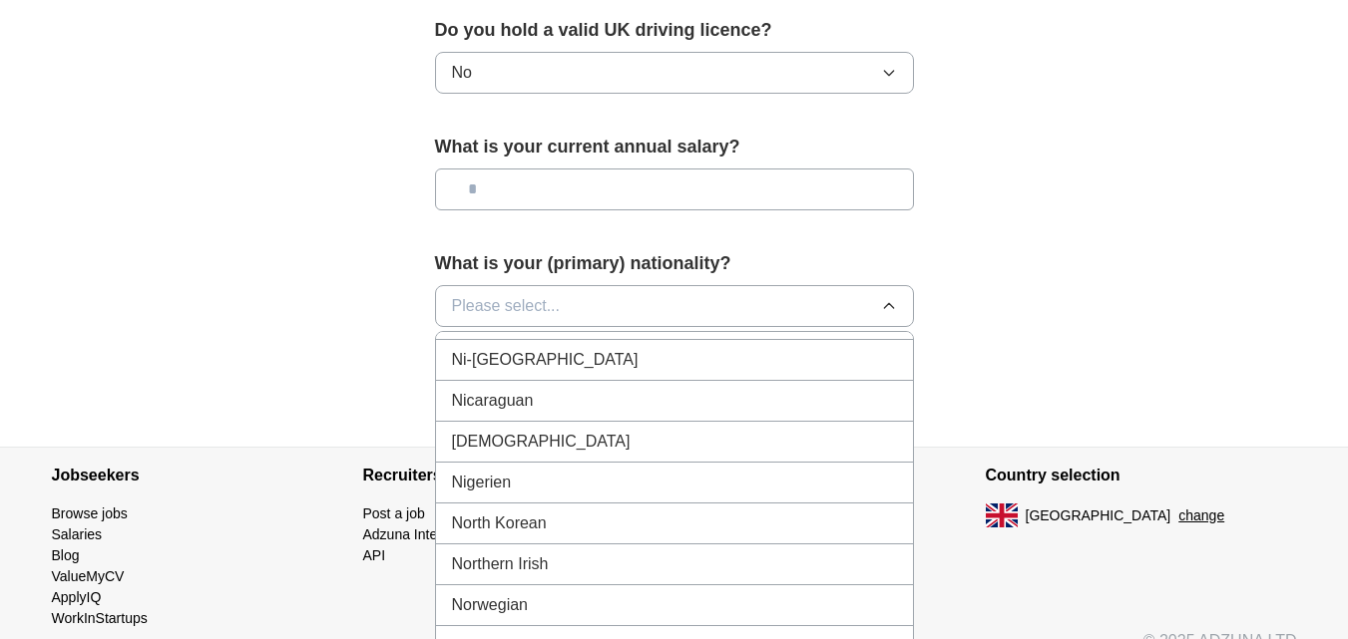
click at [488, 442] on span "[DEMOGRAPHIC_DATA]" at bounding box center [541, 442] width 179 height 24
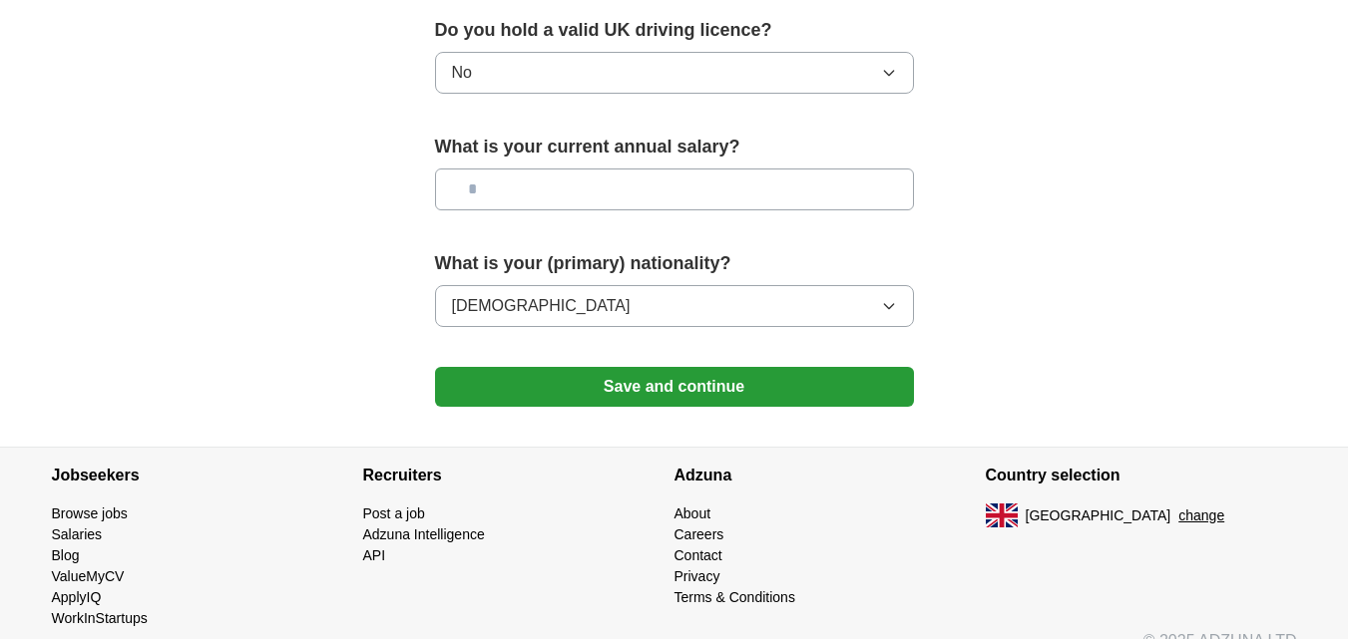
click at [598, 390] on button "Save and continue" at bounding box center [674, 387] width 479 height 40
